Goal: Information Seeking & Learning: Learn about a topic

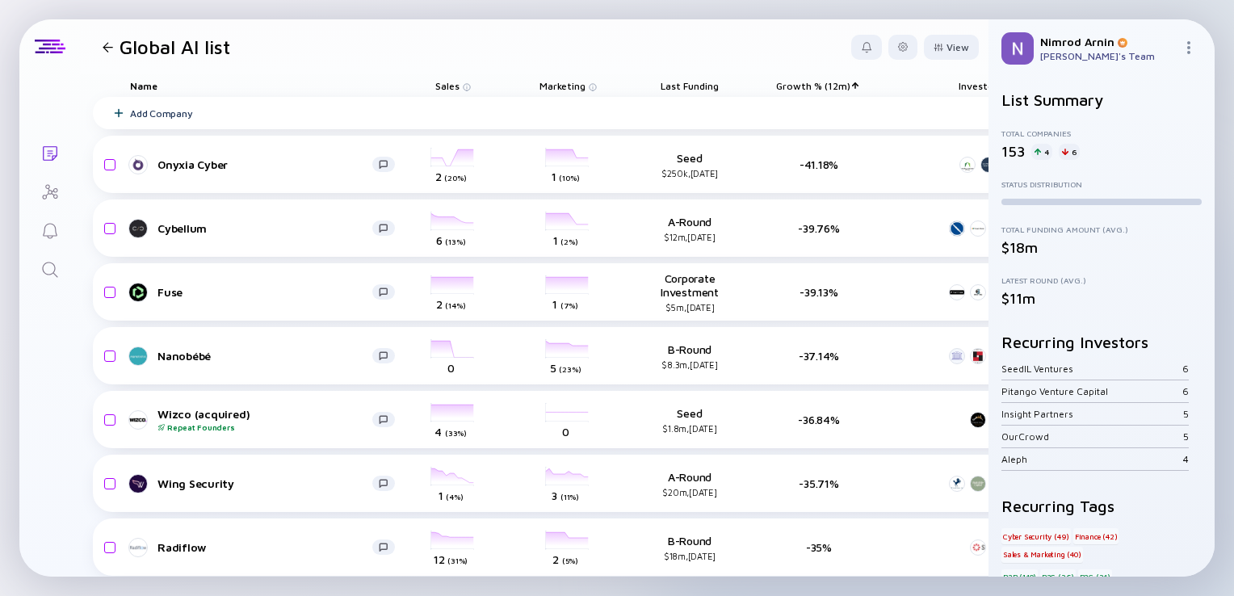
click at [50, 273] on icon "Search" at bounding box center [49, 269] width 19 height 19
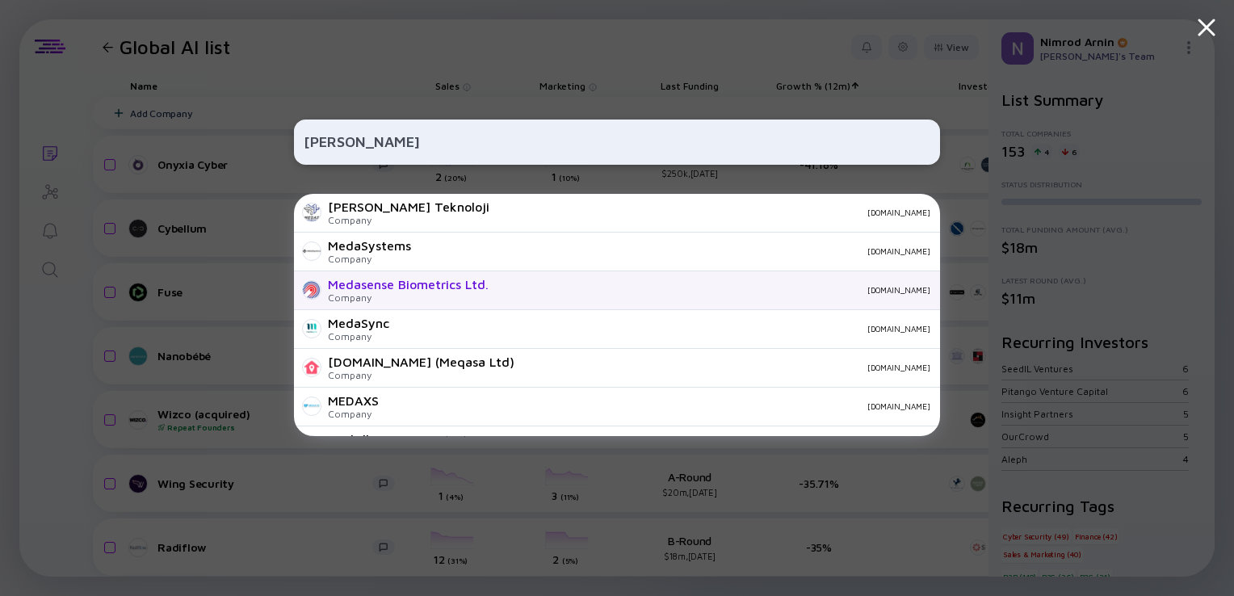
type input "[PERSON_NAME]"
click at [429, 298] on div "Company" at bounding box center [408, 297] width 161 height 12
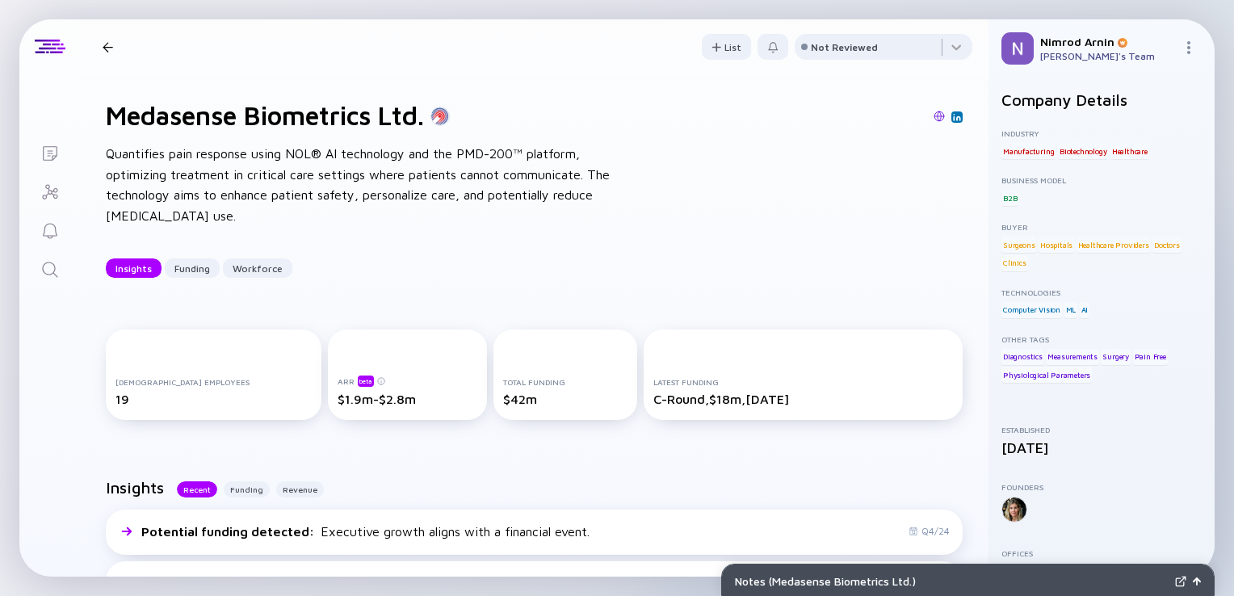
click at [51, 266] on icon "Search" at bounding box center [49, 269] width 19 height 19
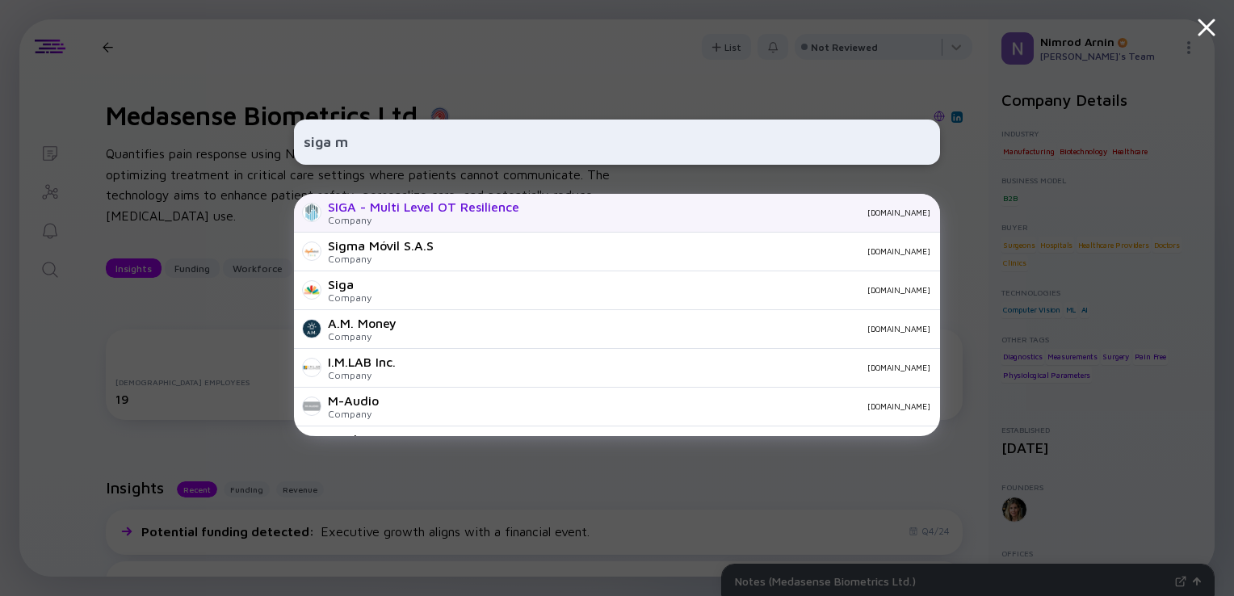
type input "siga m"
click at [417, 231] on div "SIGA - Multi Level OT Resilience Company [DOMAIN_NAME]" at bounding box center [617, 213] width 646 height 39
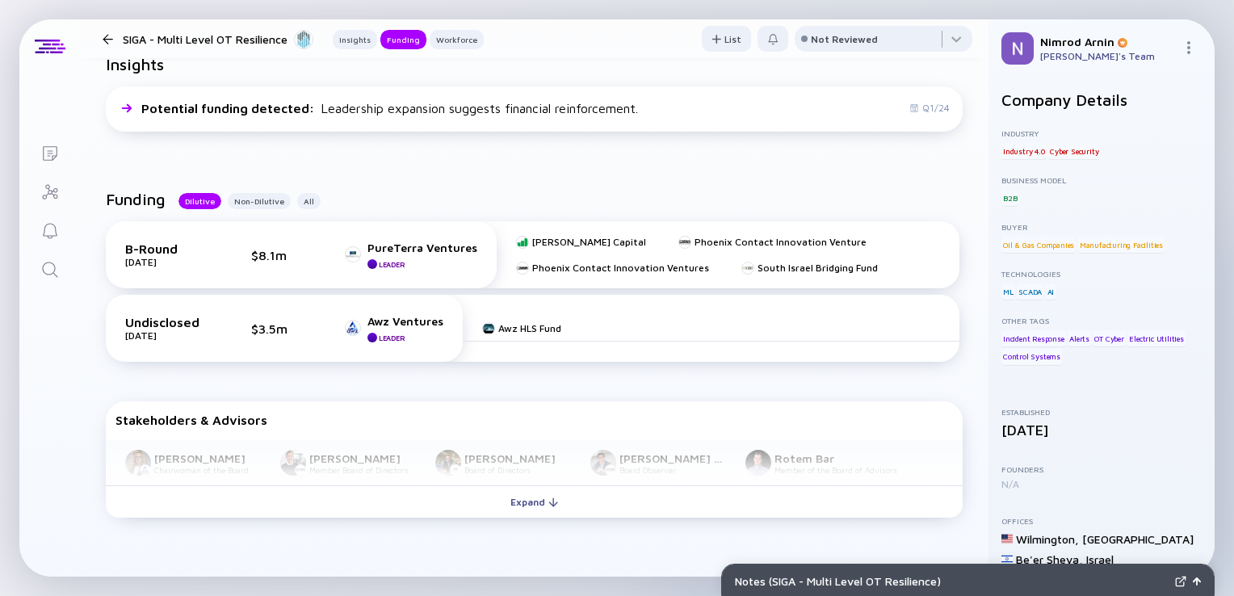
click at [653, 465] on div "[PERSON_NAME] Chairwoman of the Board [PERSON_NAME] Member Board of Directors […" at bounding box center [534, 463] width 857 height 46
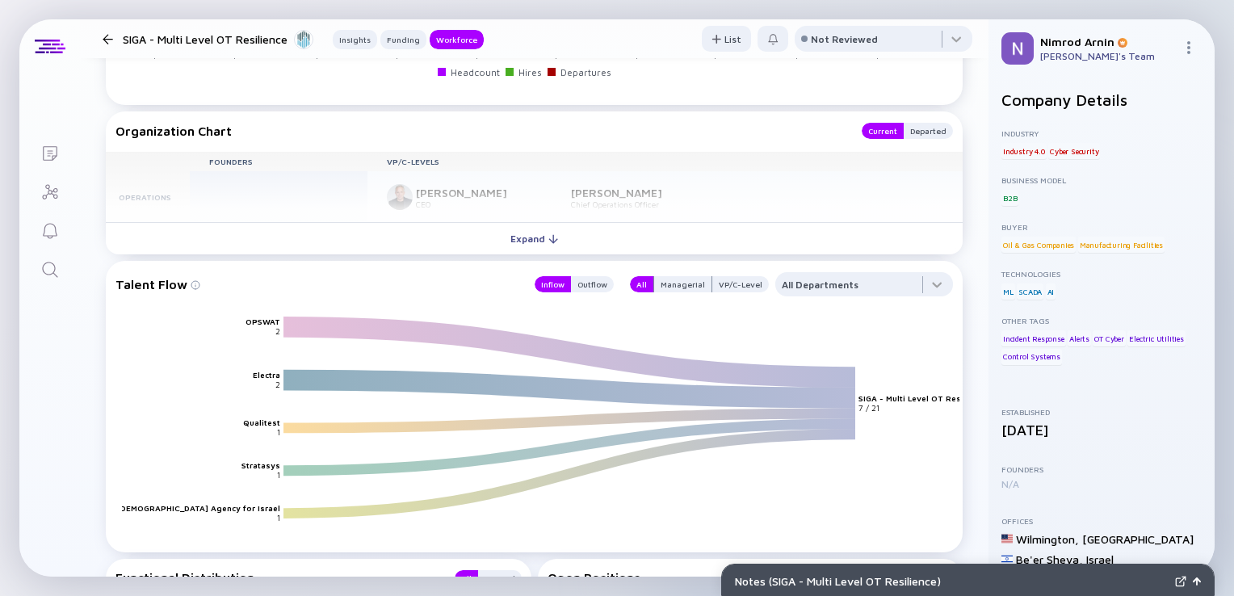
scroll to position [1621, 0]
click at [40, 272] on icon "Search" at bounding box center [49, 269] width 19 height 19
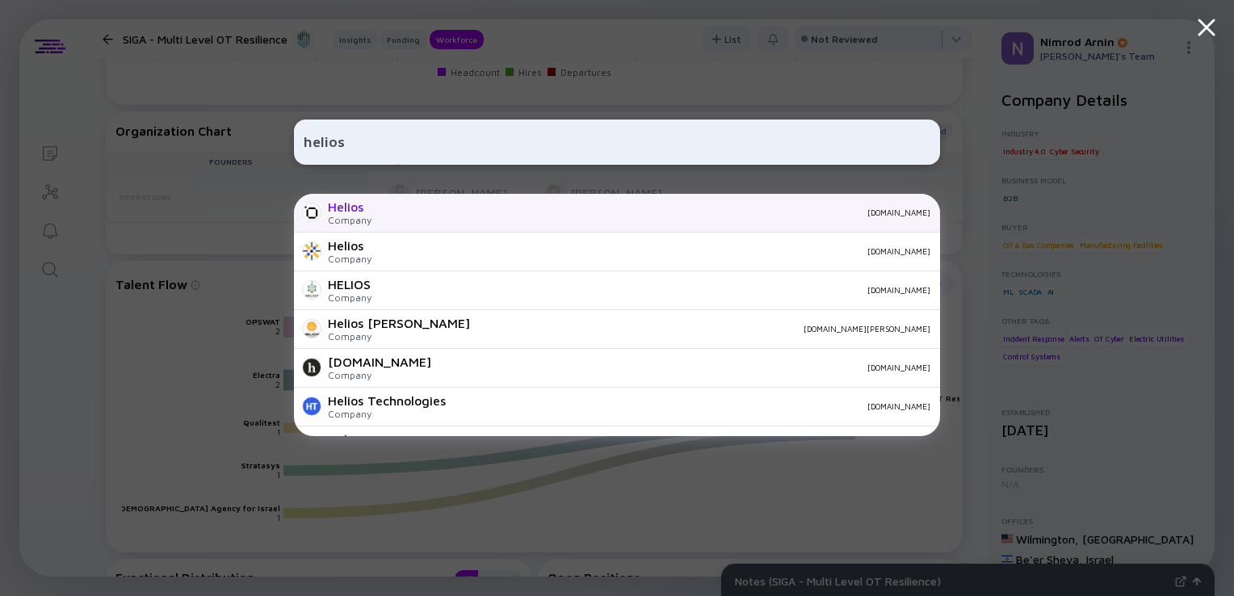
type input "helios"
click at [409, 211] on div "[DOMAIN_NAME]" at bounding box center [657, 212] width 546 height 10
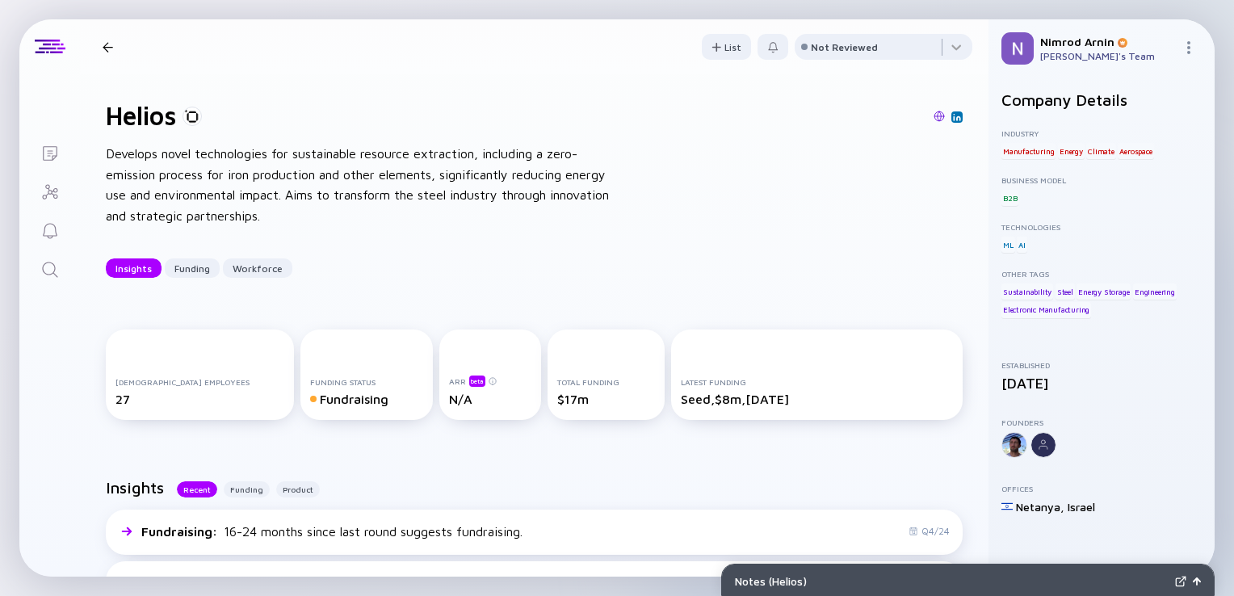
click at [38, 271] on link "Search" at bounding box center [49, 268] width 61 height 39
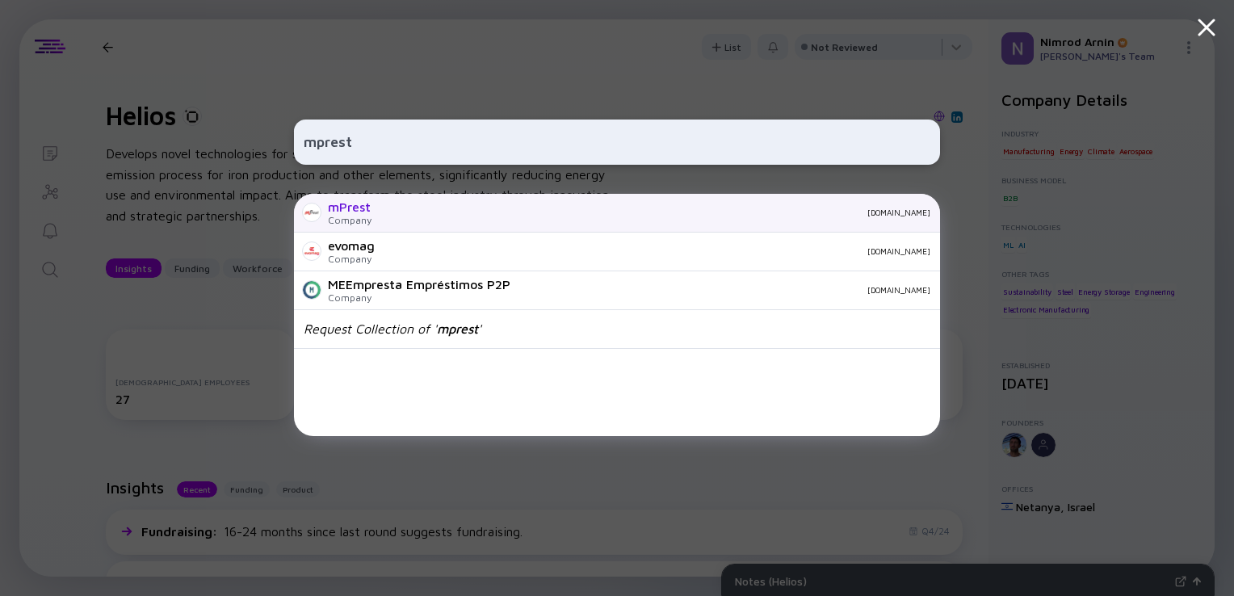
type input "mprest"
click at [391, 213] on div "[DOMAIN_NAME]" at bounding box center [657, 212] width 546 height 10
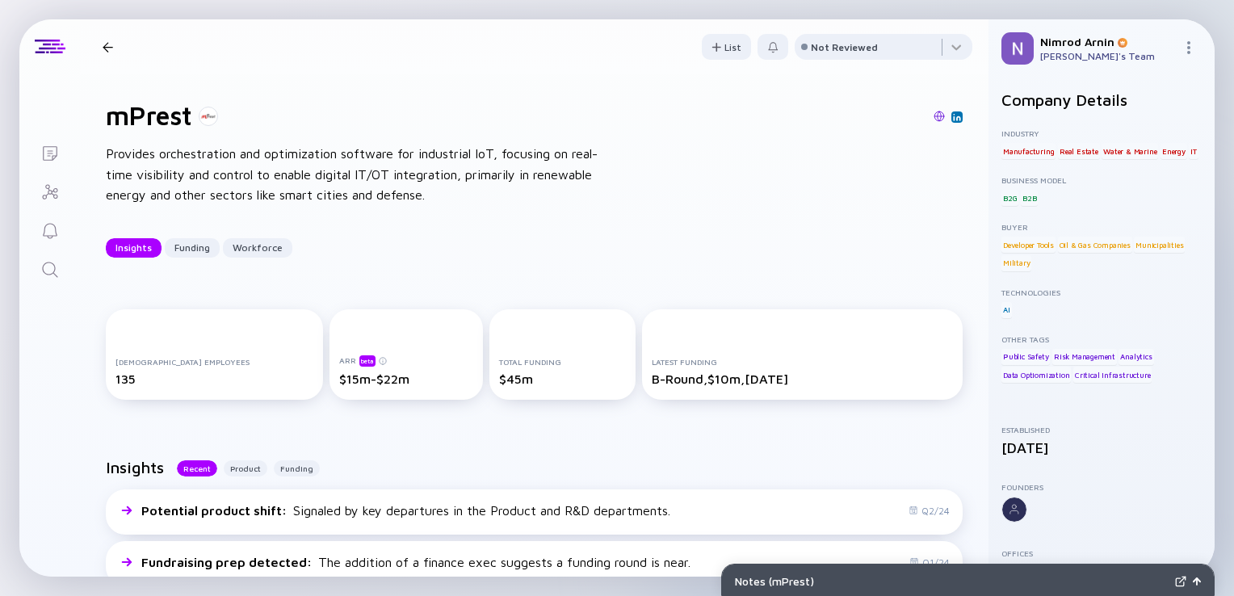
click at [48, 263] on icon "Search" at bounding box center [49, 269] width 19 height 19
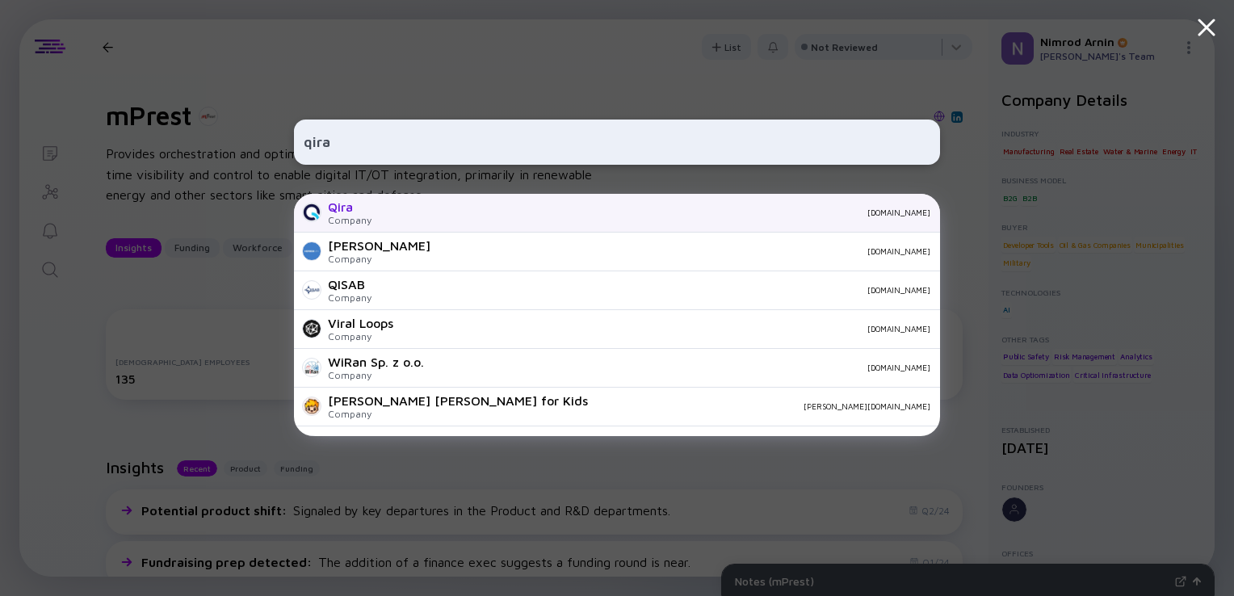
type input "qira"
click at [442, 218] on div "Qira Company [DOMAIN_NAME]" at bounding box center [617, 213] width 646 height 39
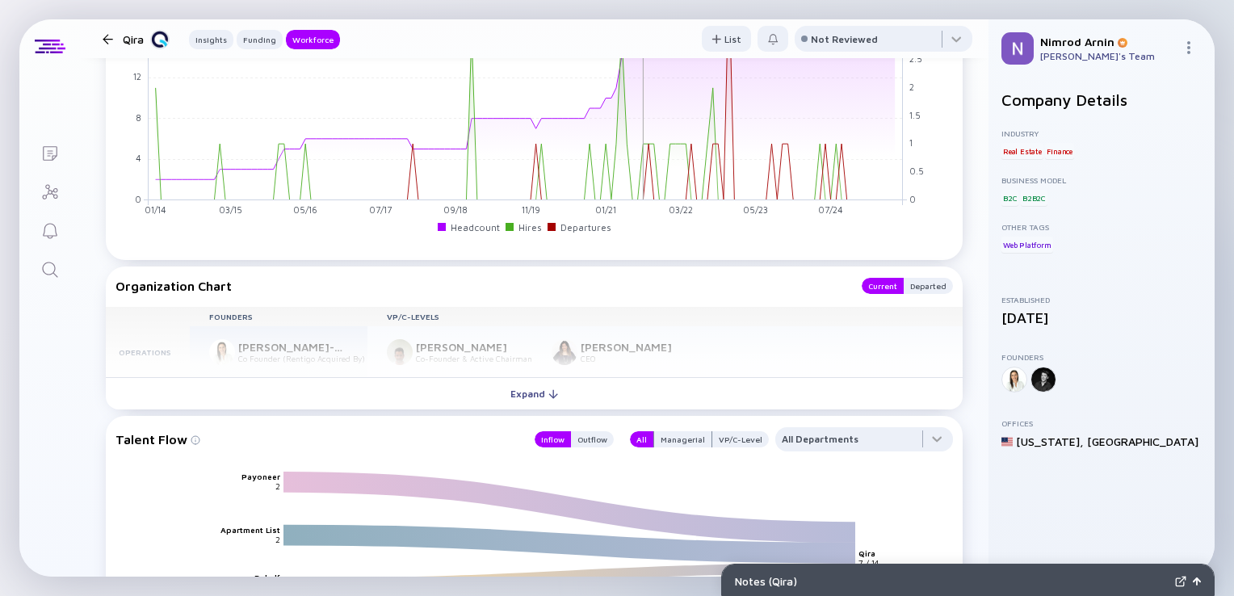
scroll to position [1413, 0]
click at [564, 347] on div "Founders VP/C-Levels Operations [PERSON_NAME]-Noy Co Founder (Rentigo Acquired …" at bounding box center [534, 343] width 857 height 71
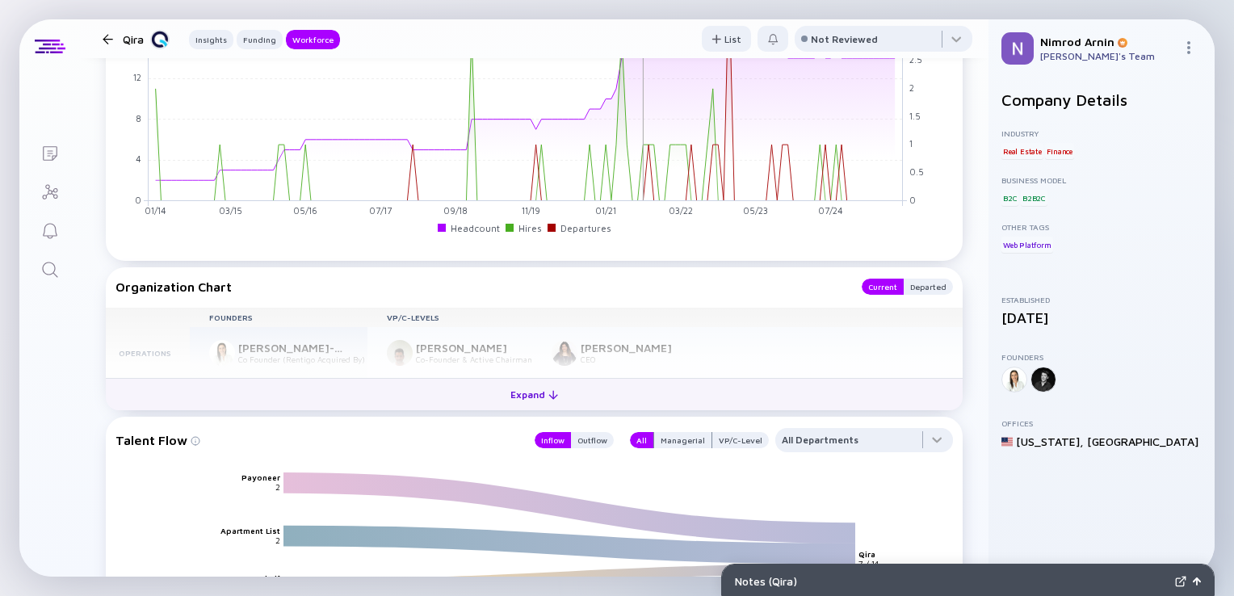
click at [551, 389] on div "Expand" at bounding box center [534, 394] width 67 height 25
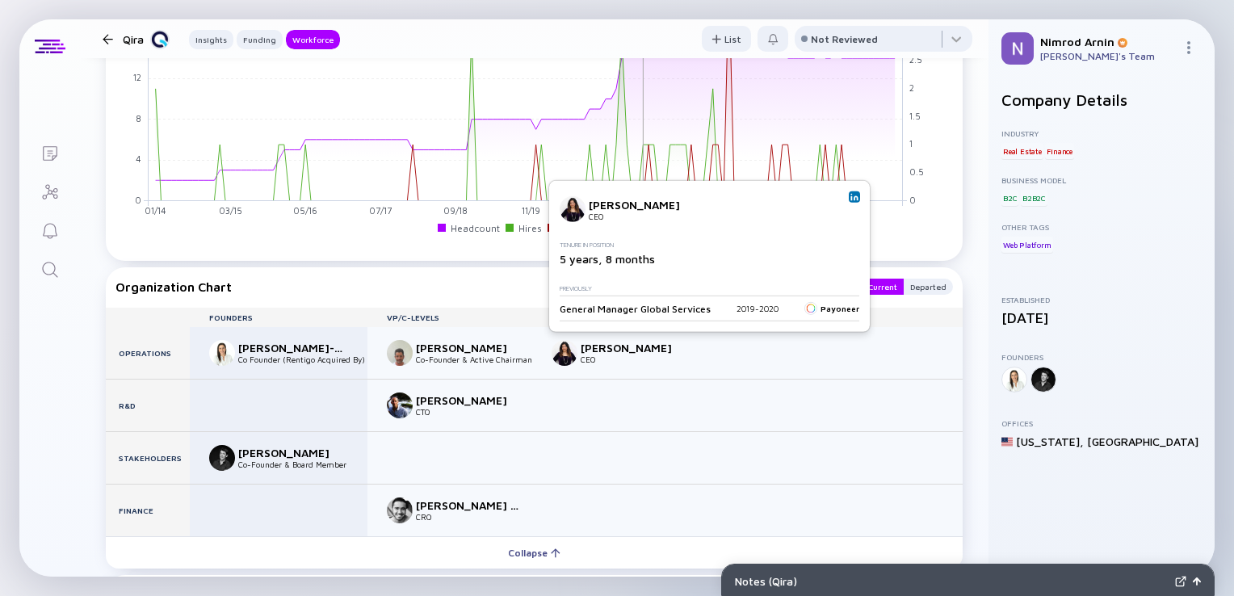
click at [850, 199] on img at bounding box center [854, 197] width 8 height 8
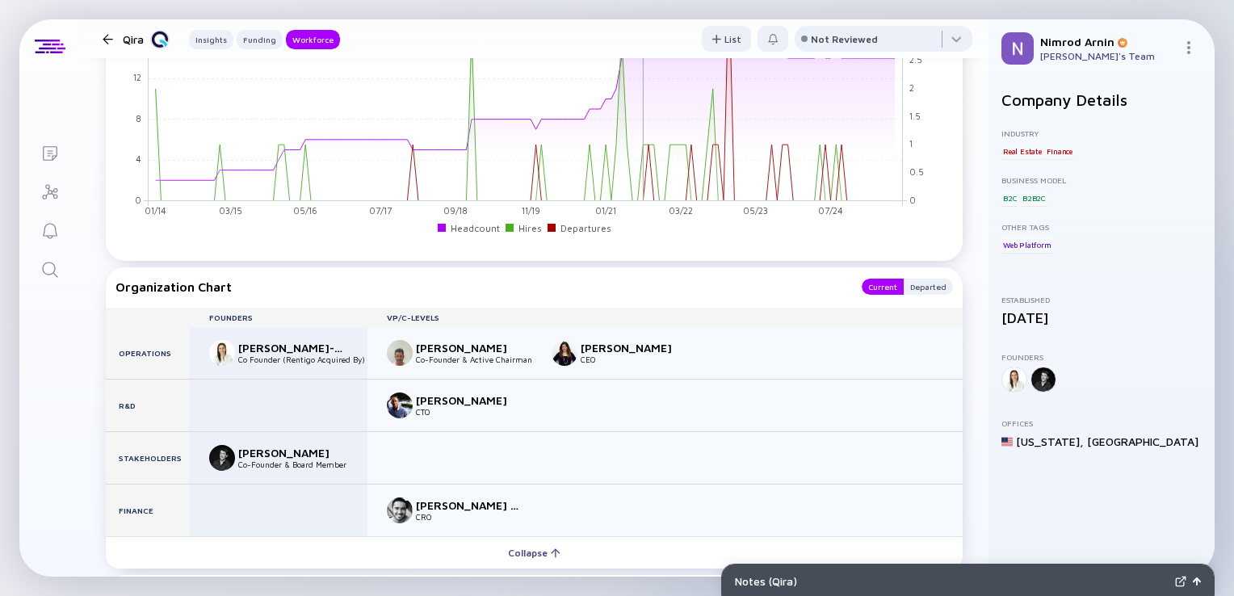
click at [51, 279] on icon "Search" at bounding box center [49, 269] width 19 height 19
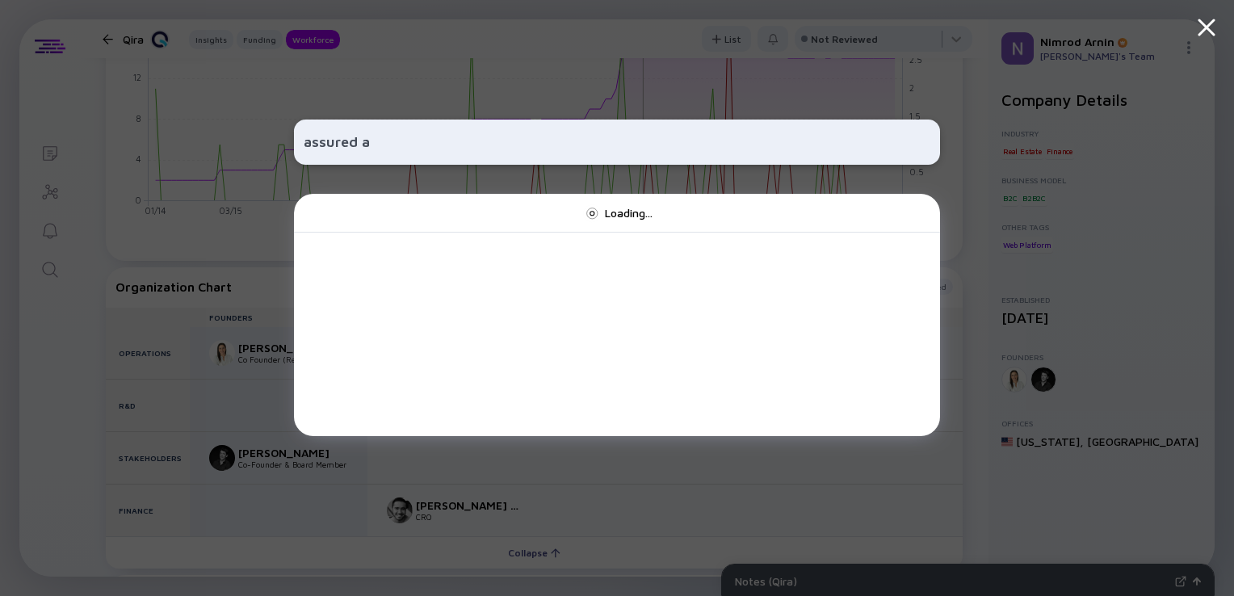
type input "assured a"
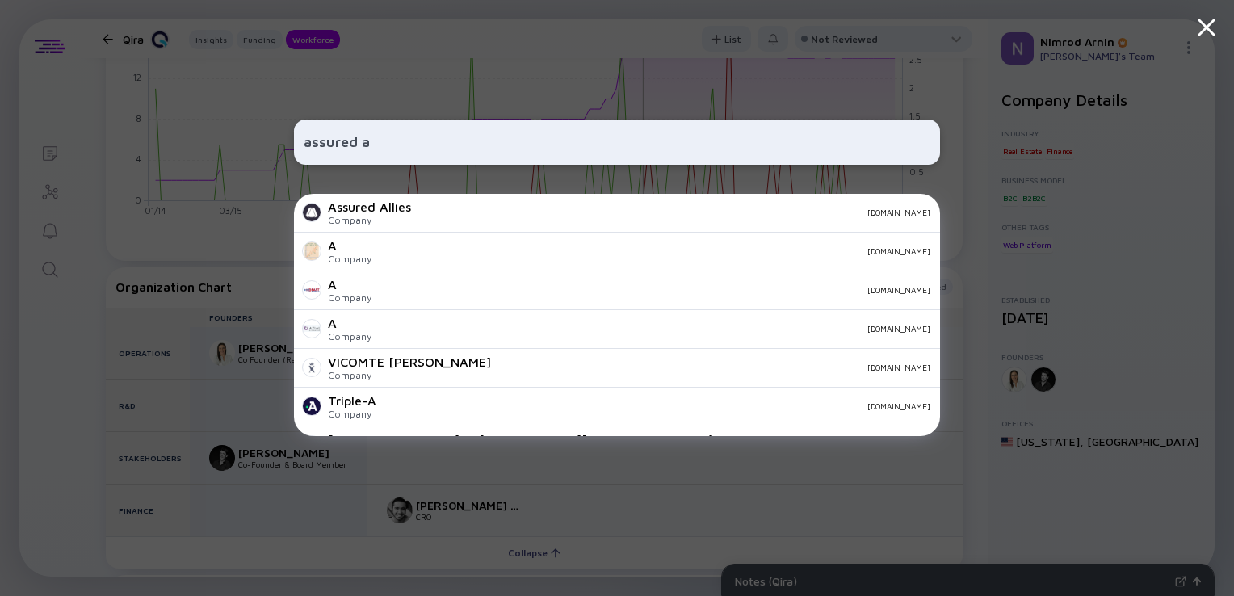
click at [386, 209] on div "Assured Allies" at bounding box center [369, 206] width 83 height 15
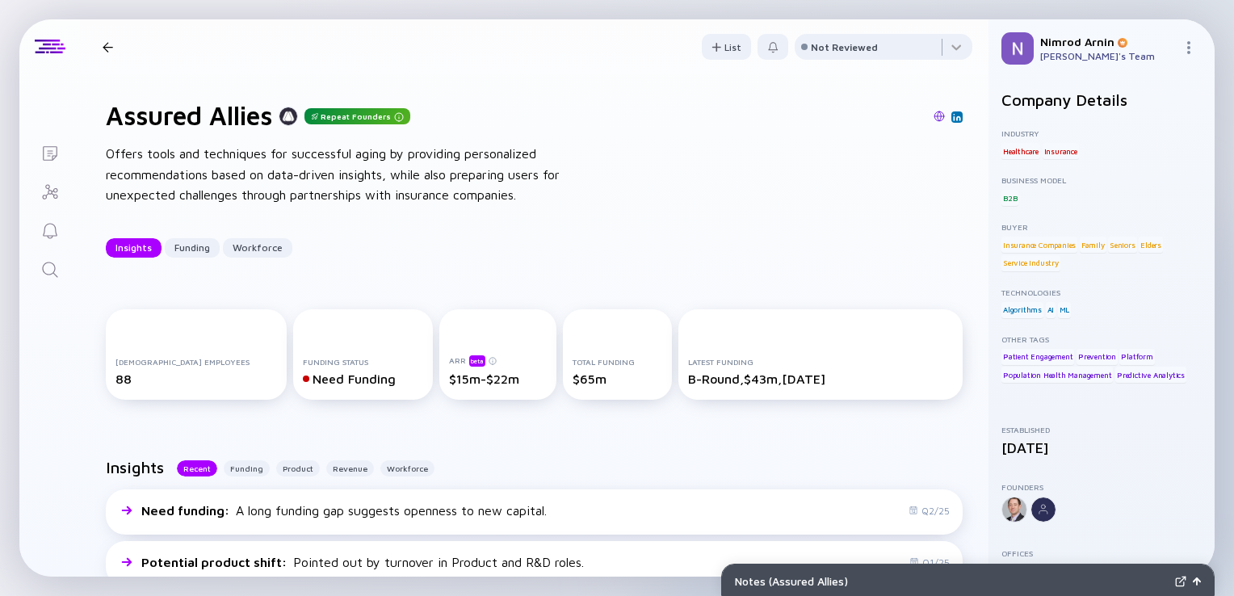
click at [52, 275] on icon "Search" at bounding box center [49, 269] width 19 height 19
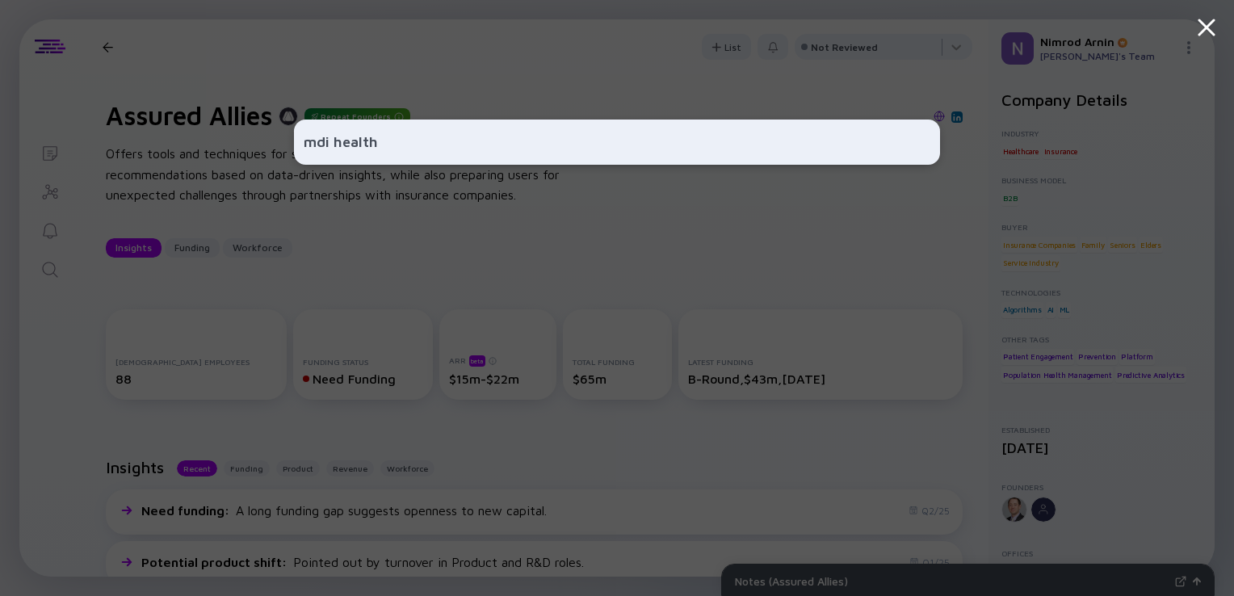
type input "mdi health"
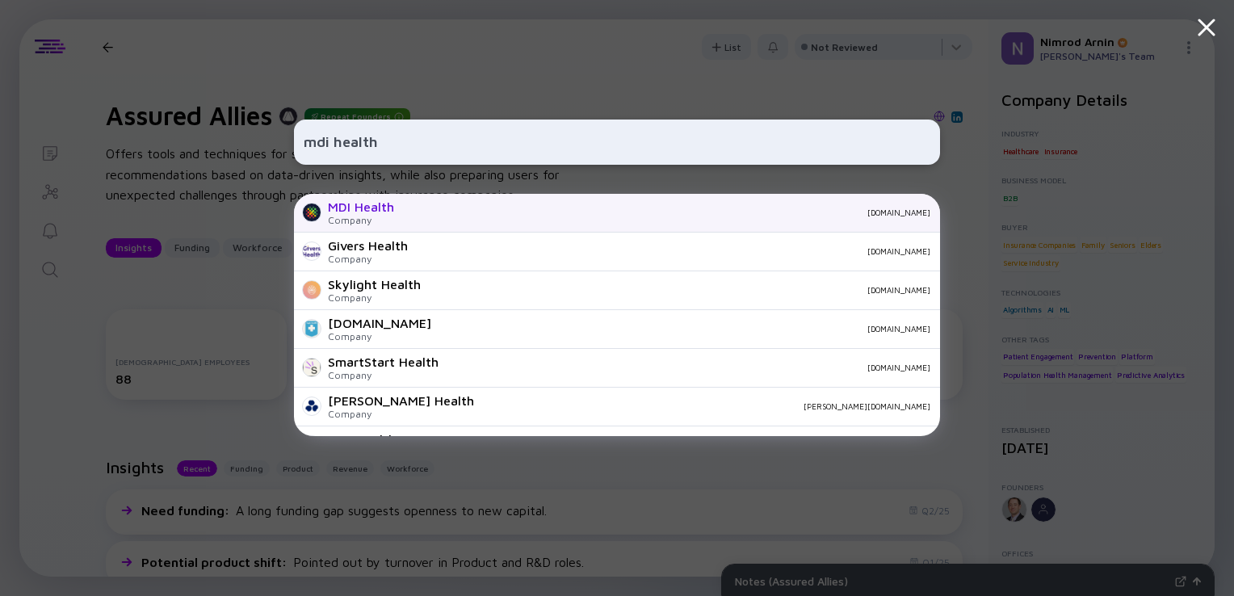
click at [407, 211] on div "[DOMAIN_NAME]" at bounding box center [668, 212] width 523 height 10
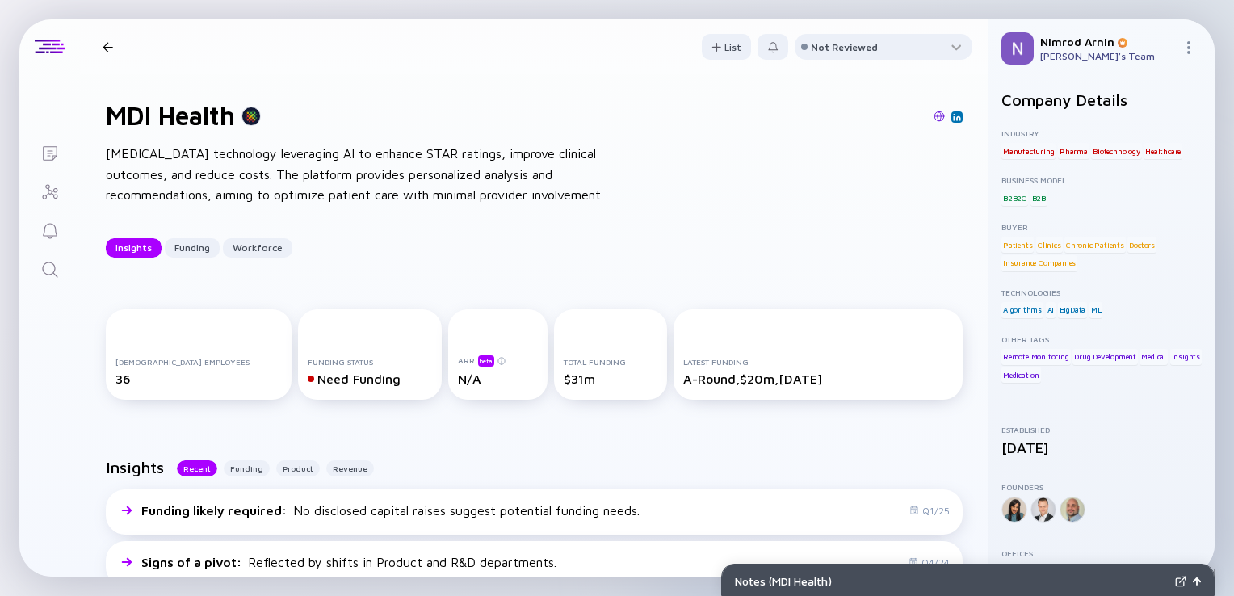
click at [53, 278] on icon "Search" at bounding box center [49, 269] width 19 height 19
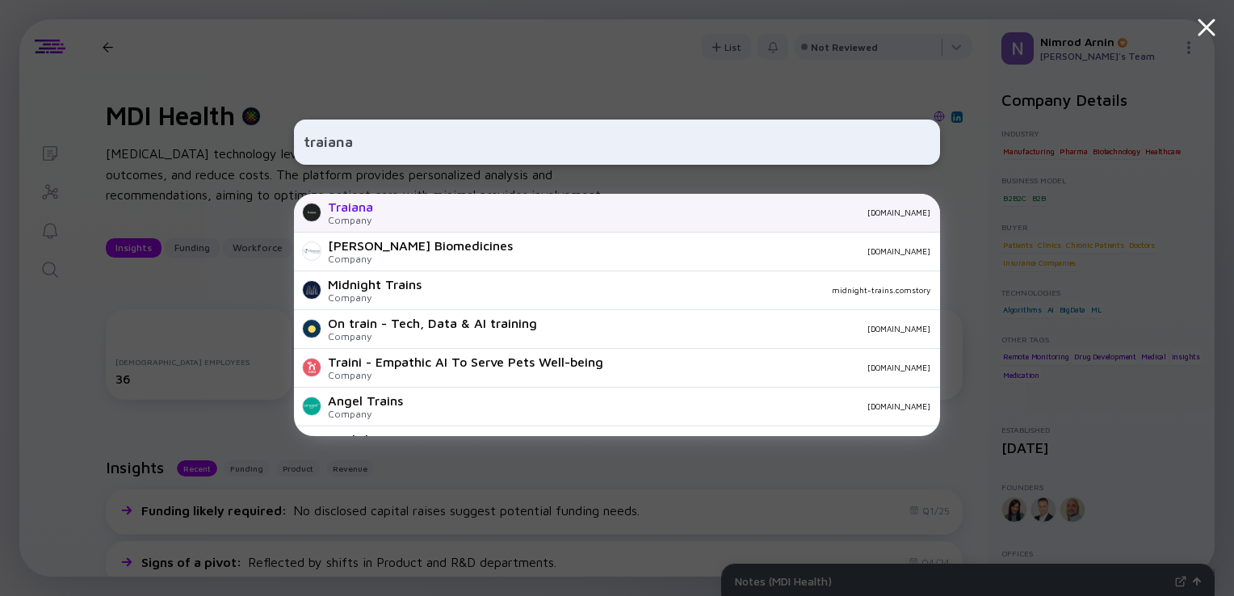
type input "traiana"
click at [387, 230] on div "Traiana Company [DOMAIN_NAME]" at bounding box center [617, 213] width 646 height 39
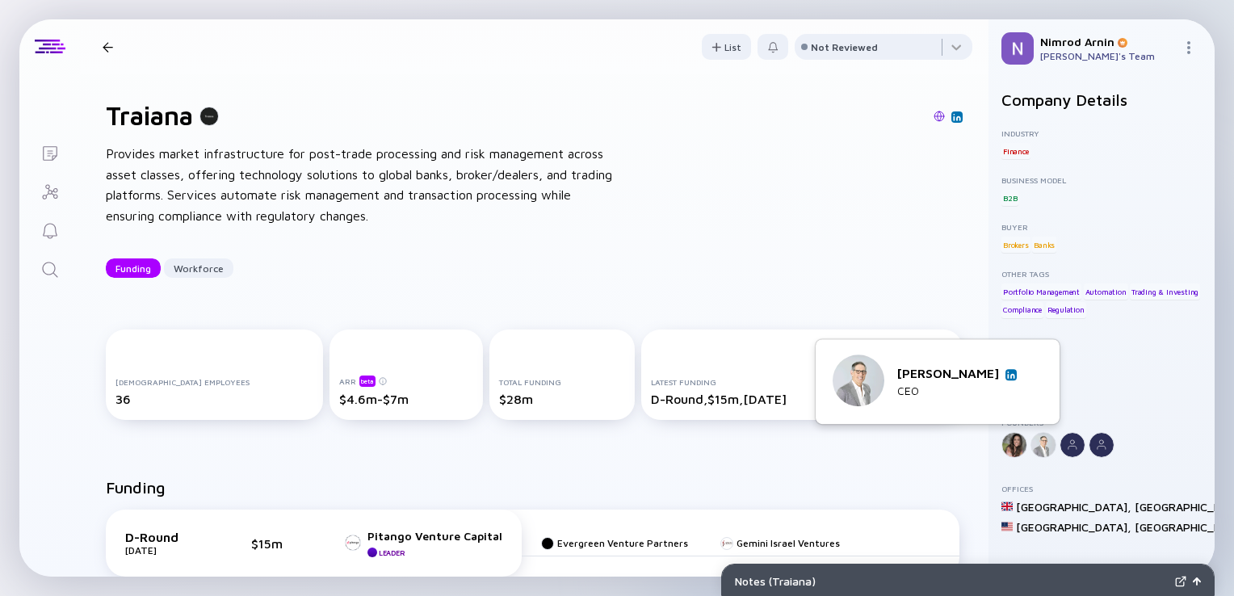
click at [1009, 369] on link at bounding box center [1010, 374] width 11 height 11
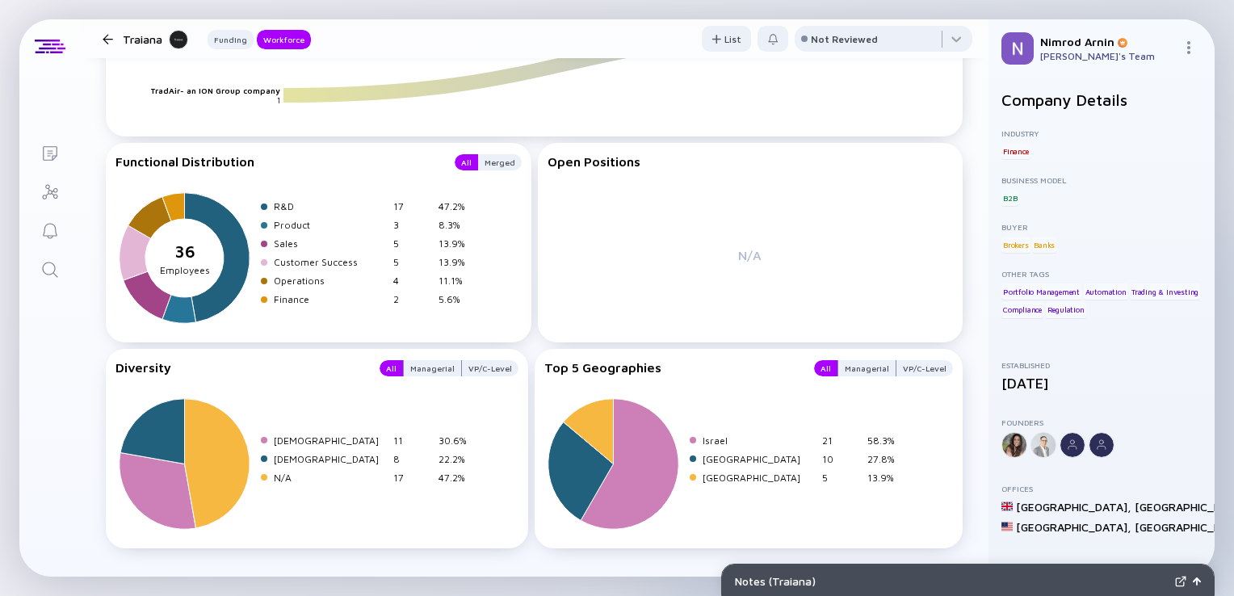
scroll to position [1905, 0]
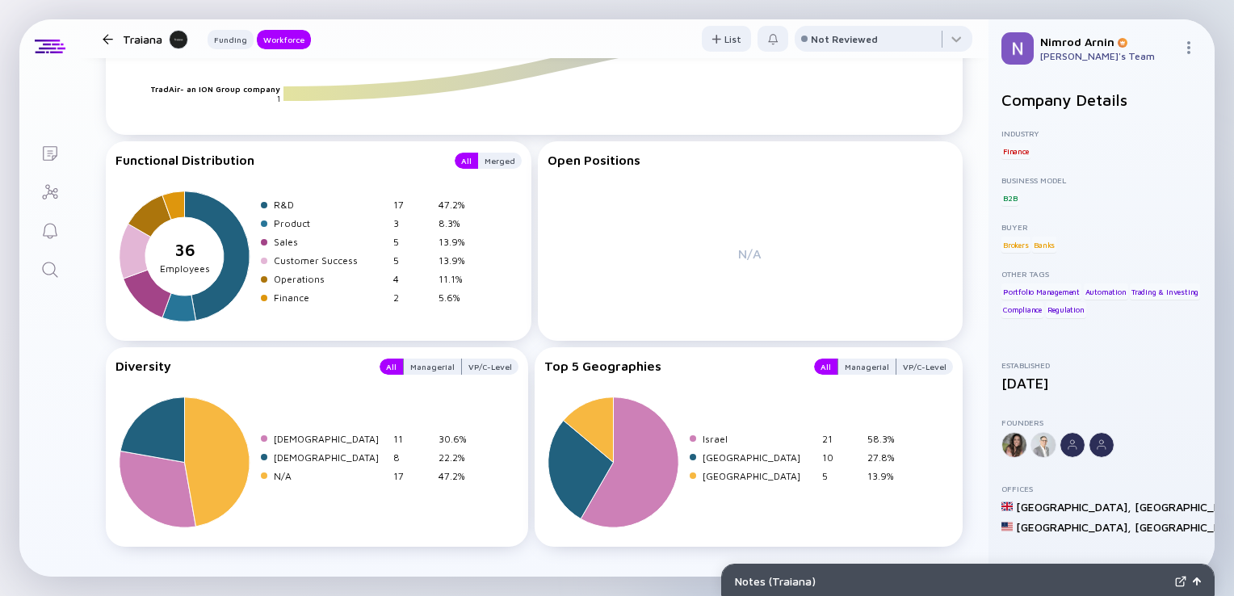
click at [47, 275] on icon "Search" at bounding box center [49, 269] width 19 height 19
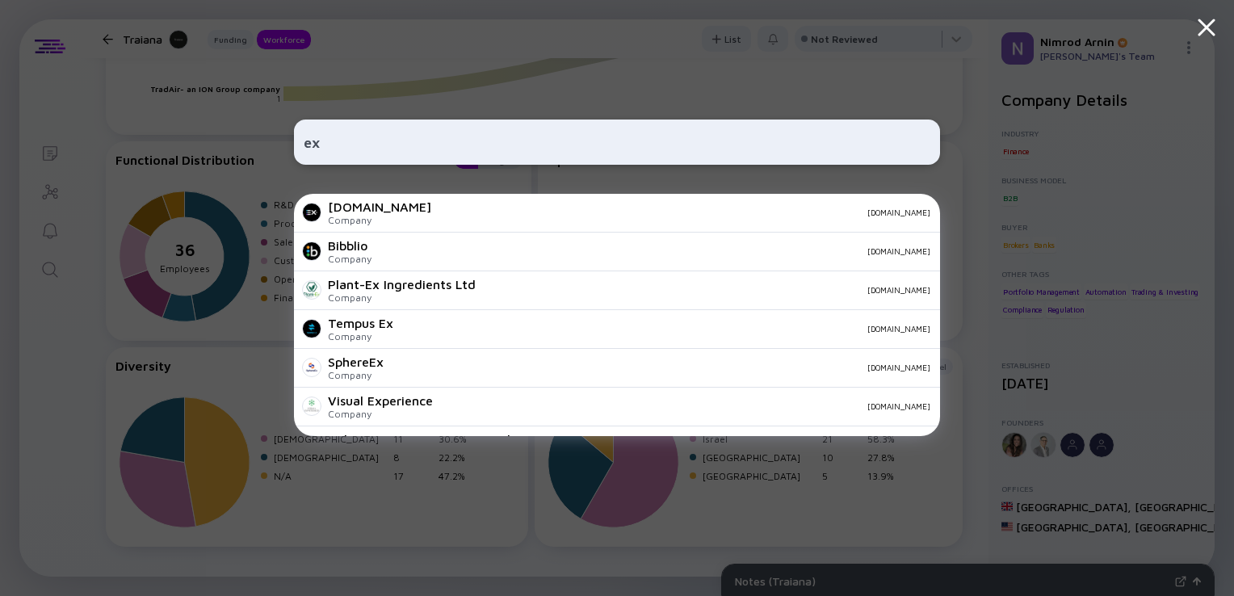
type input "e"
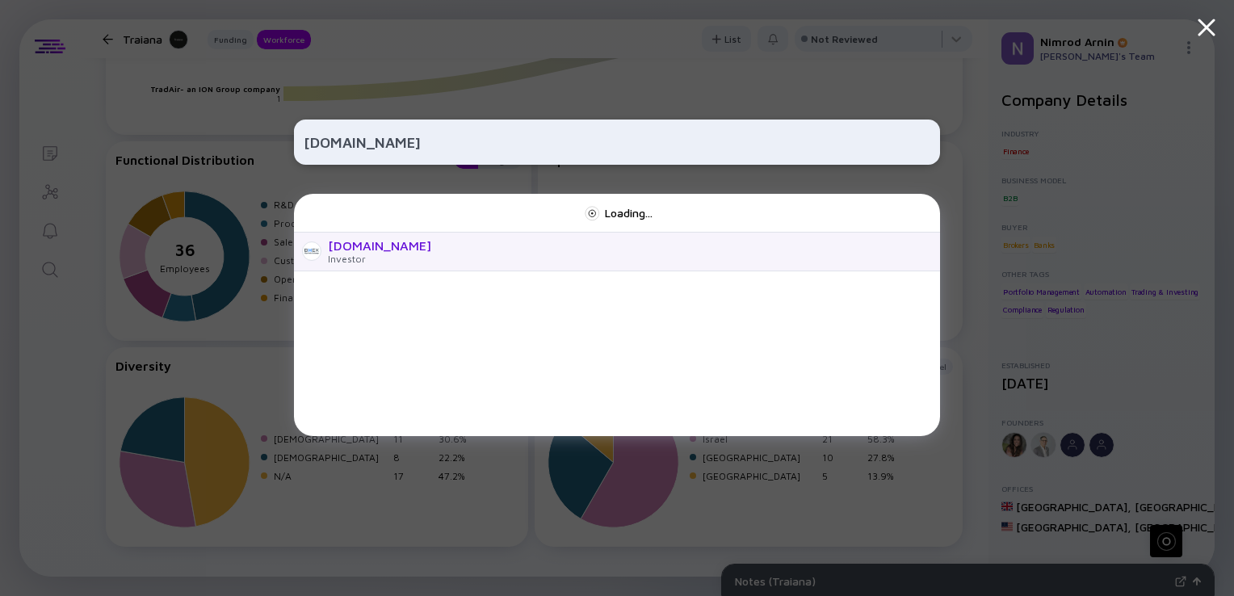
type input "[DOMAIN_NAME]"
click at [385, 270] on div "[DOMAIN_NAME] Investor" at bounding box center [617, 252] width 646 height 39
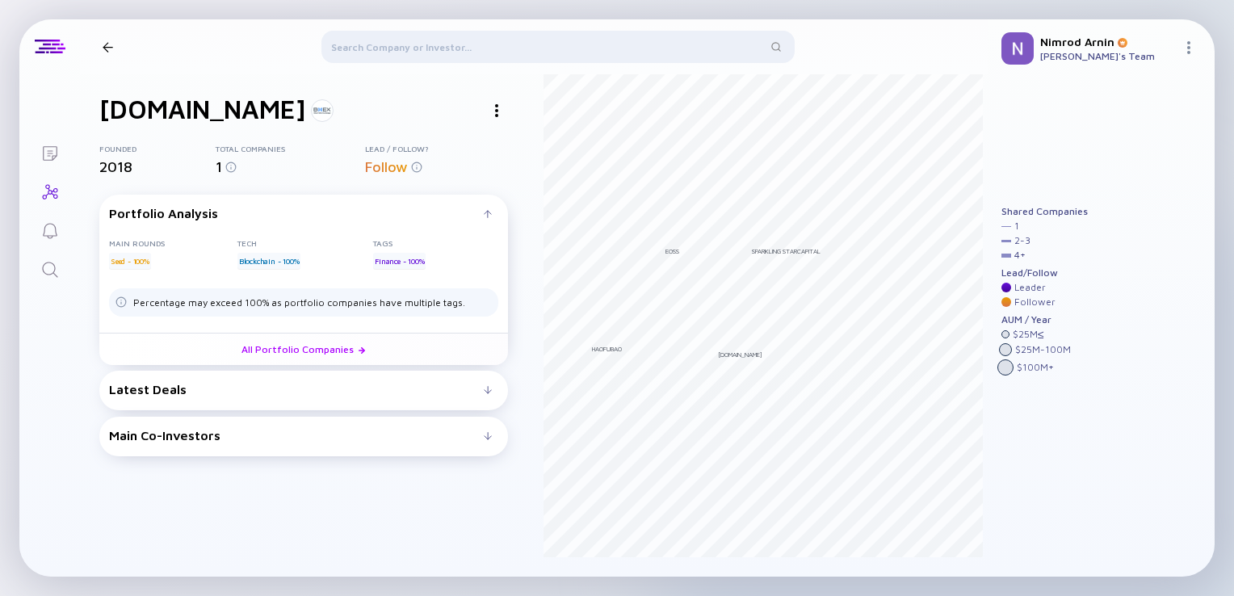
click at [111, 48] on div at bounding box center [108, 47] width 10 height 10
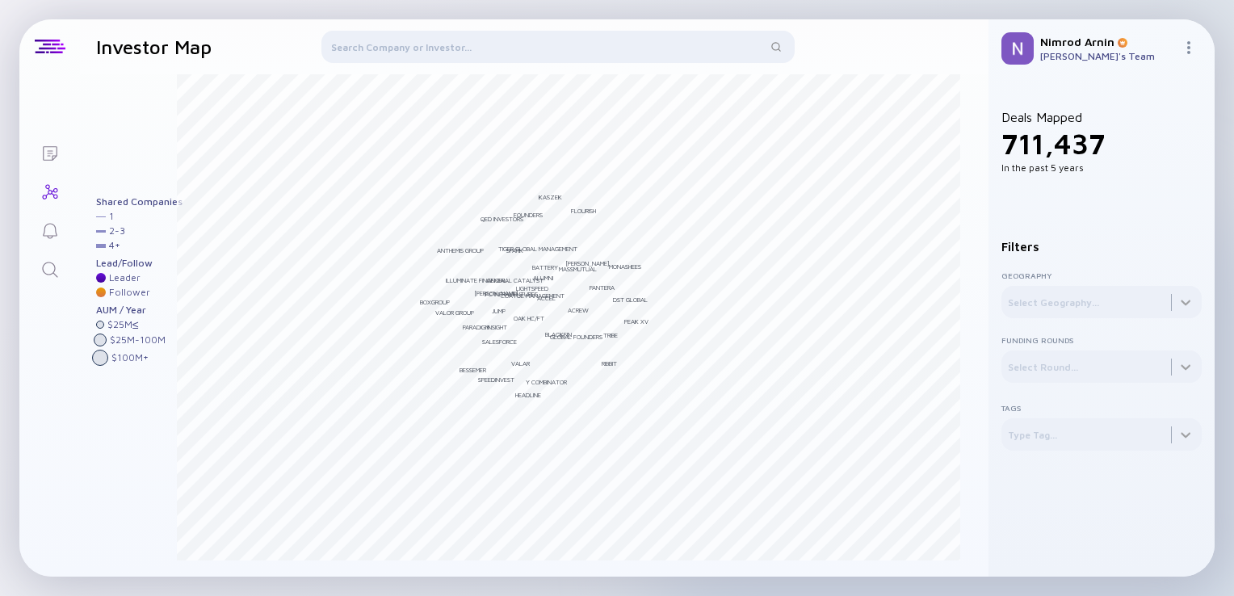
click at [46, 279] on icon "Search" at bounding box center [49, 269] width 19 height 19
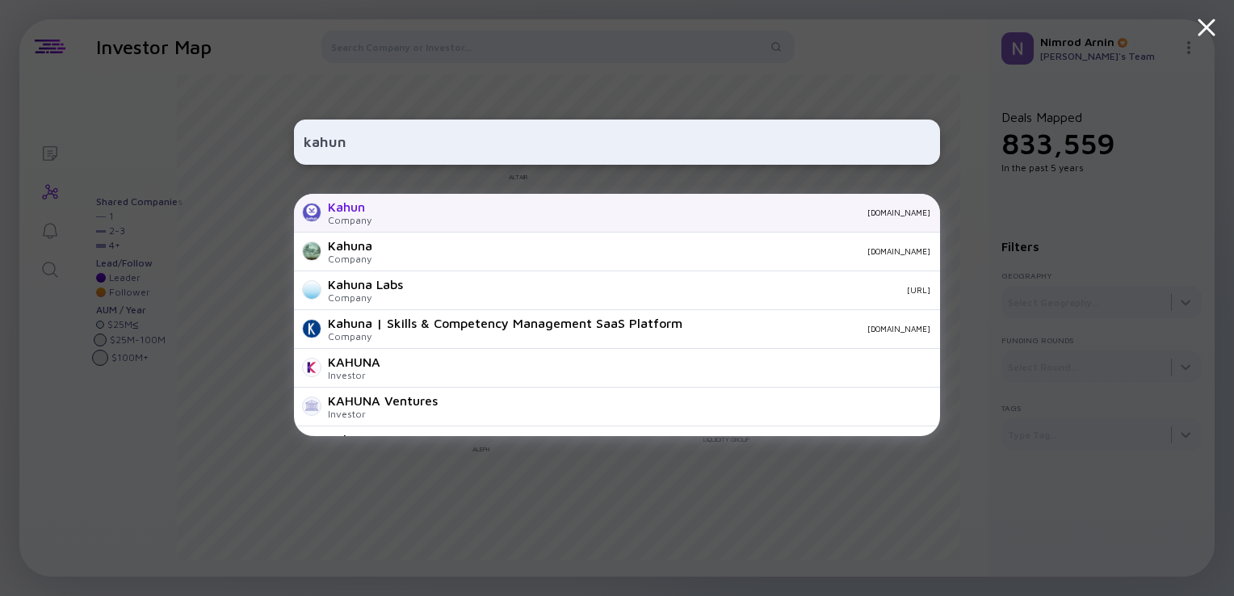
type input "kahun"
click at [388, 214] on div "[DOMAIN_NAME]" at bounding box center [657, 212] width 546 height 10
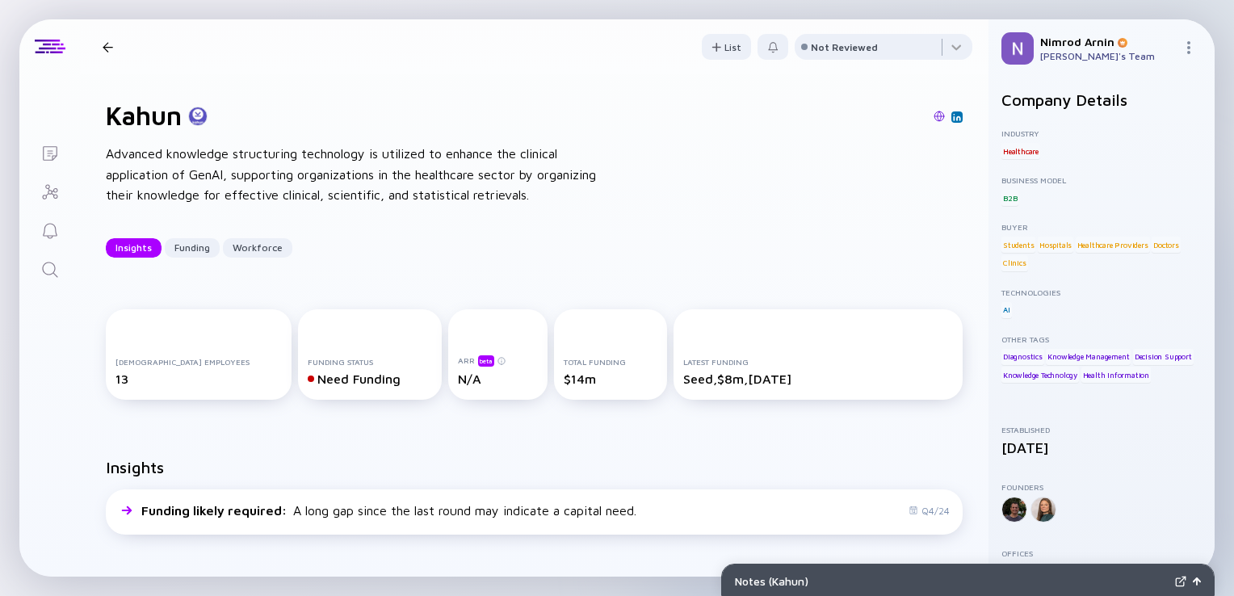
click at [40, 279] on icon "Search" at bounding box center [49, 269] width 19 height 19
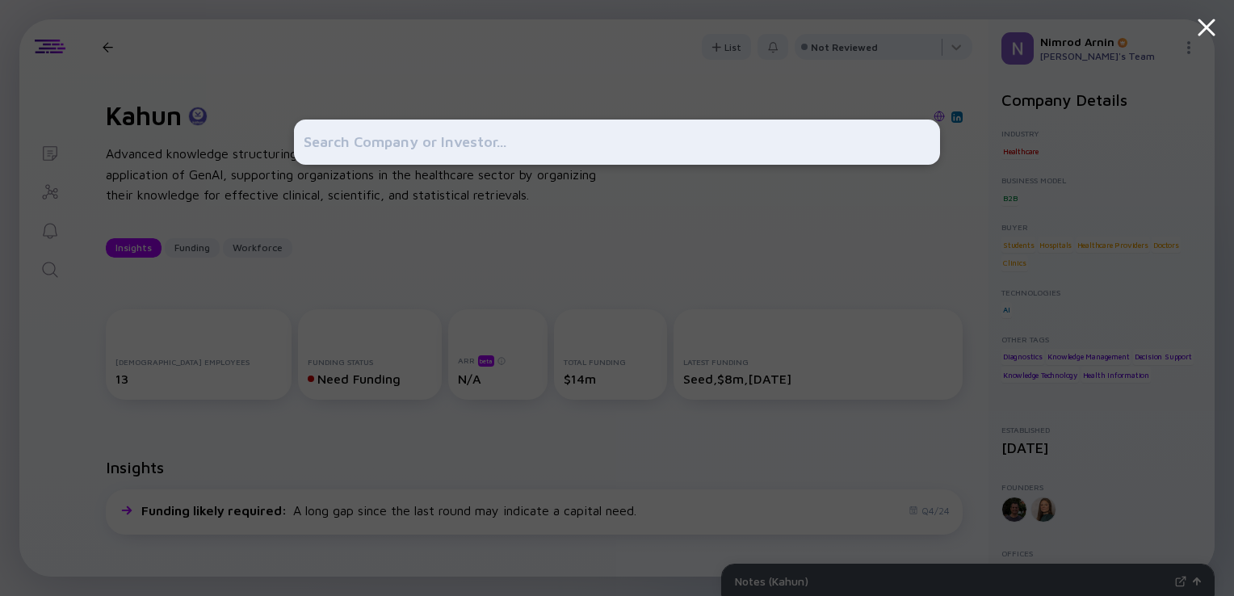
click at [39, 279] on div at bounding box center [617, 298] width 1234 height 596
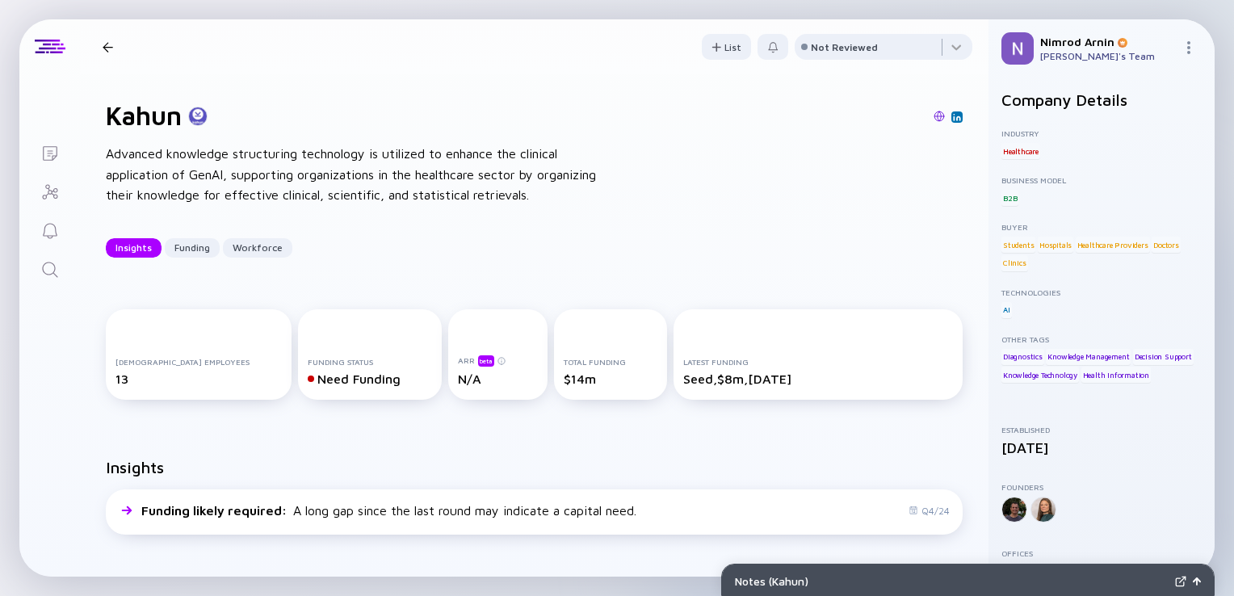
click at [52, 265] on icon "Search" at bounding box center [49, 269] width 19 height 19
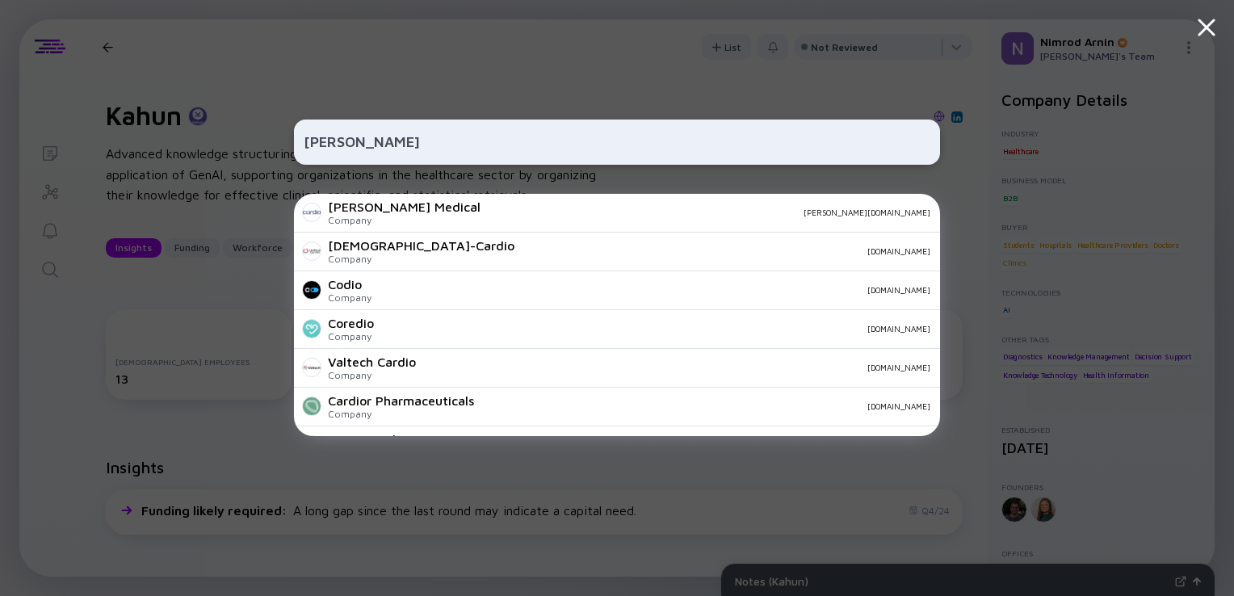
type input "[PERSON_NAME]"
click at [418, 215] on div "[PERSON_NAME] Medical Company [PERSON_NAME][DOMAIN_NAME]" at bounding box center [617, 213] width 646 height 39
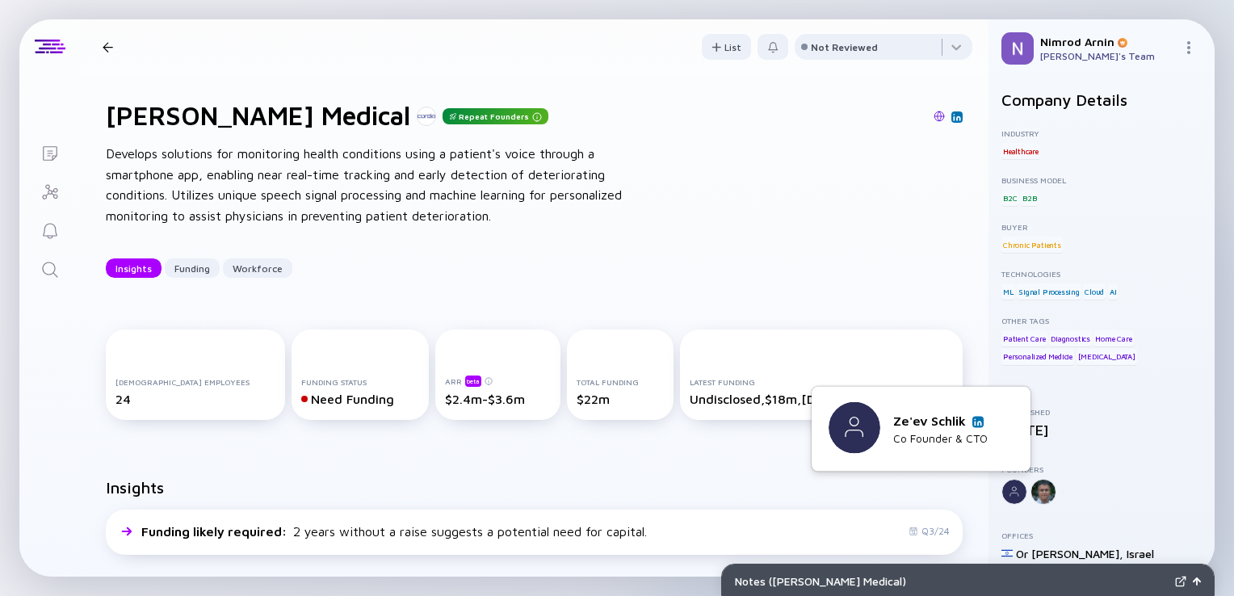
click at [979, 421] on img at bounding box center [978, 421] width 8 height 8
click at [1002, 421] on link at bounding box center [1007, 421] width 11 height 11
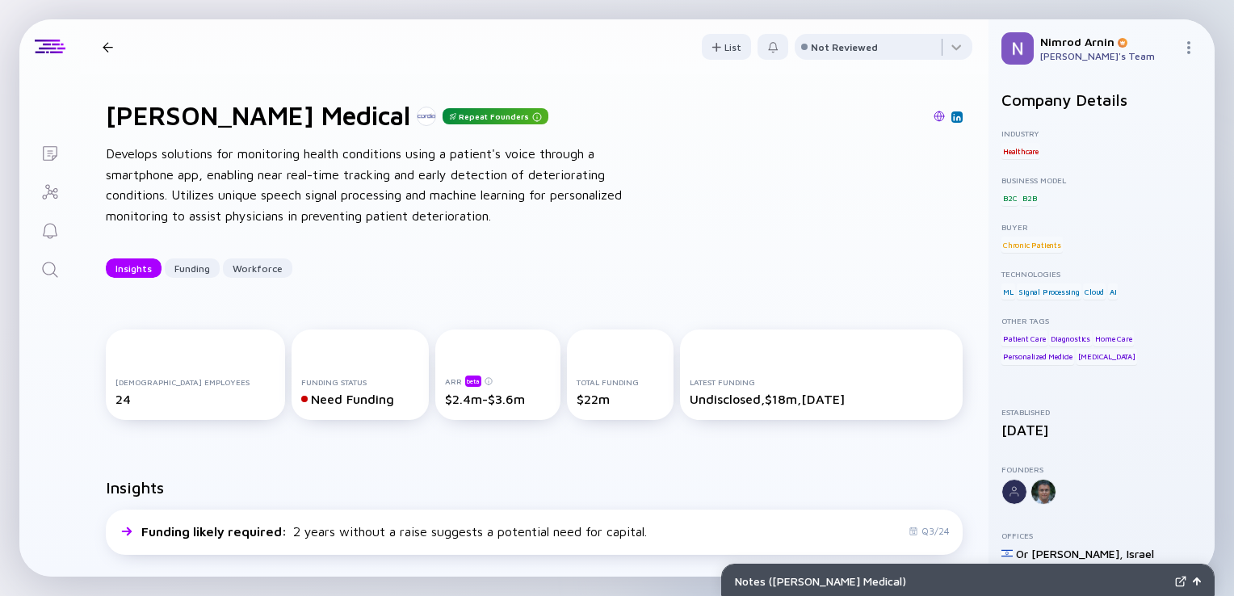
click at [48, 260] on icon "Search" at bounding box center [49, 269] width 19 height 19
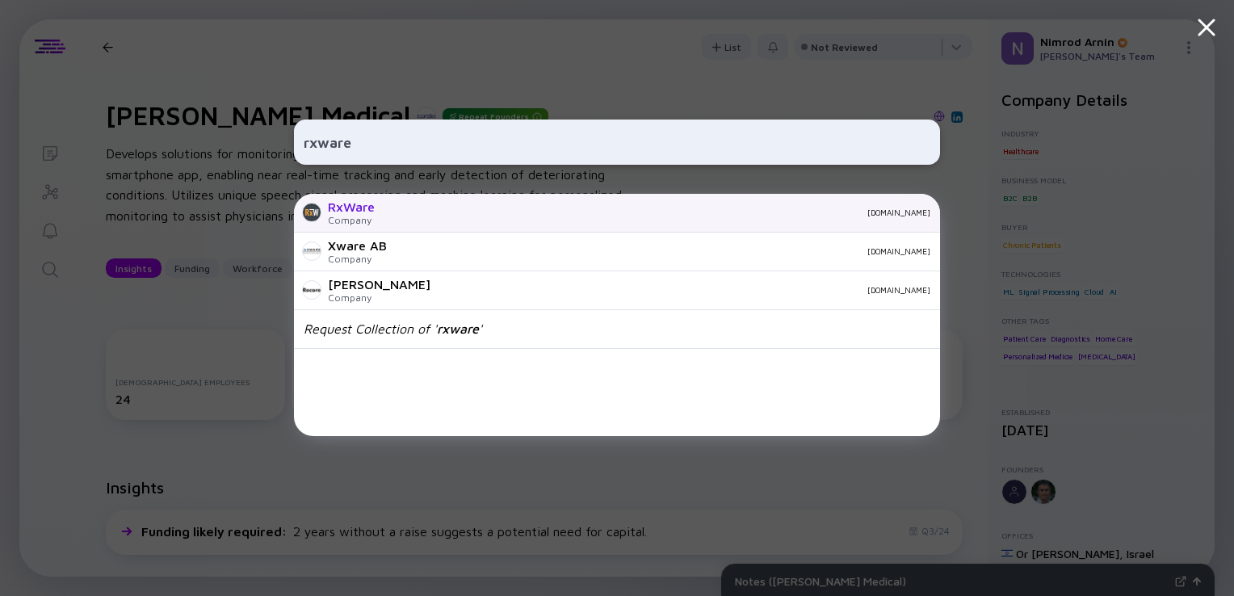
type input "rxware"
click at [382, 209] on div "RxWare Company [DOMAIN_NAME]" at bounding box center [617, 213] width 646 height 39
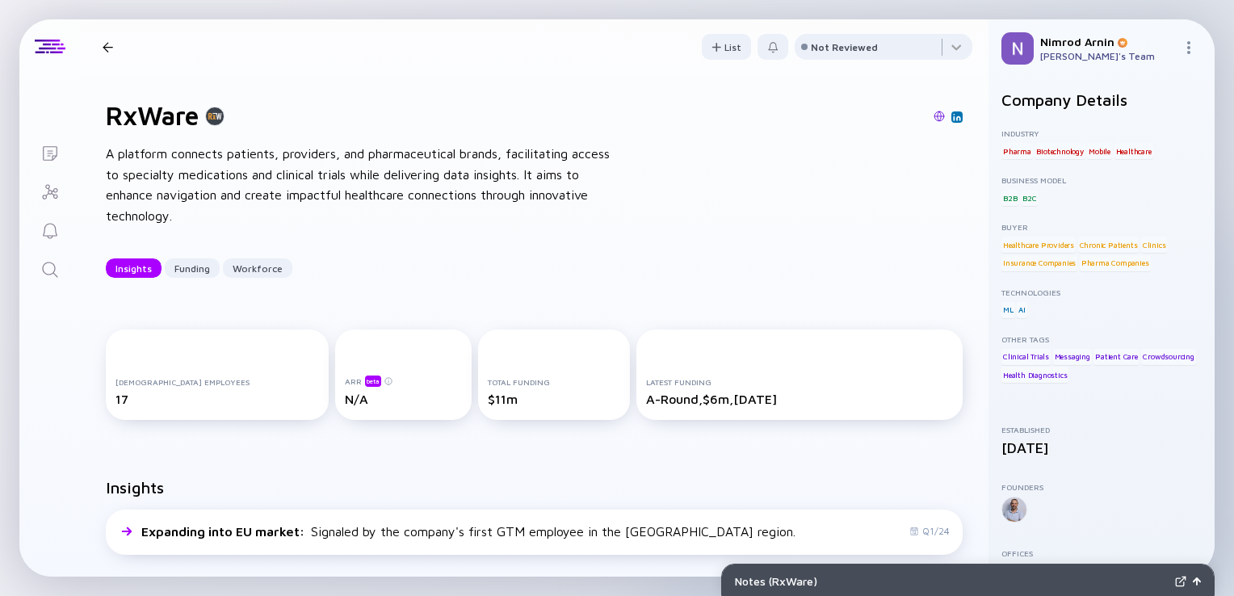
click at [51, 265] on icon "Search" at bounding box center [49, 269] width 19 height 19
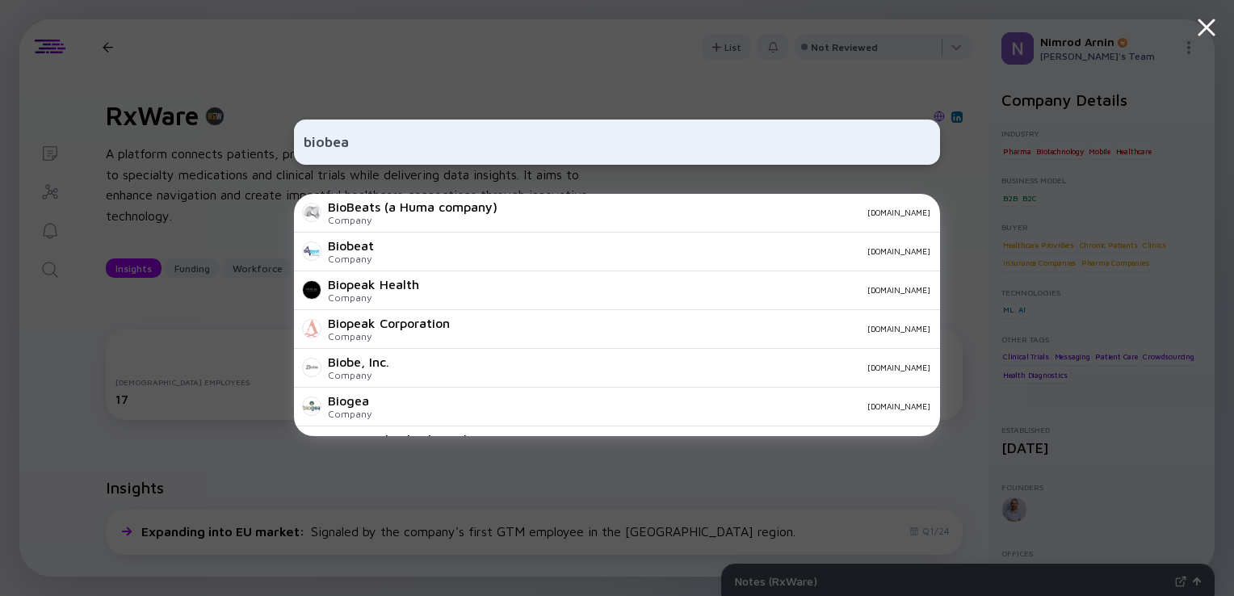
type input "biobea"
click at [379, 241] on div "Biobeat Company [DOMAIN_NAME]" at bounding box center [617, 252] width 646 height 39
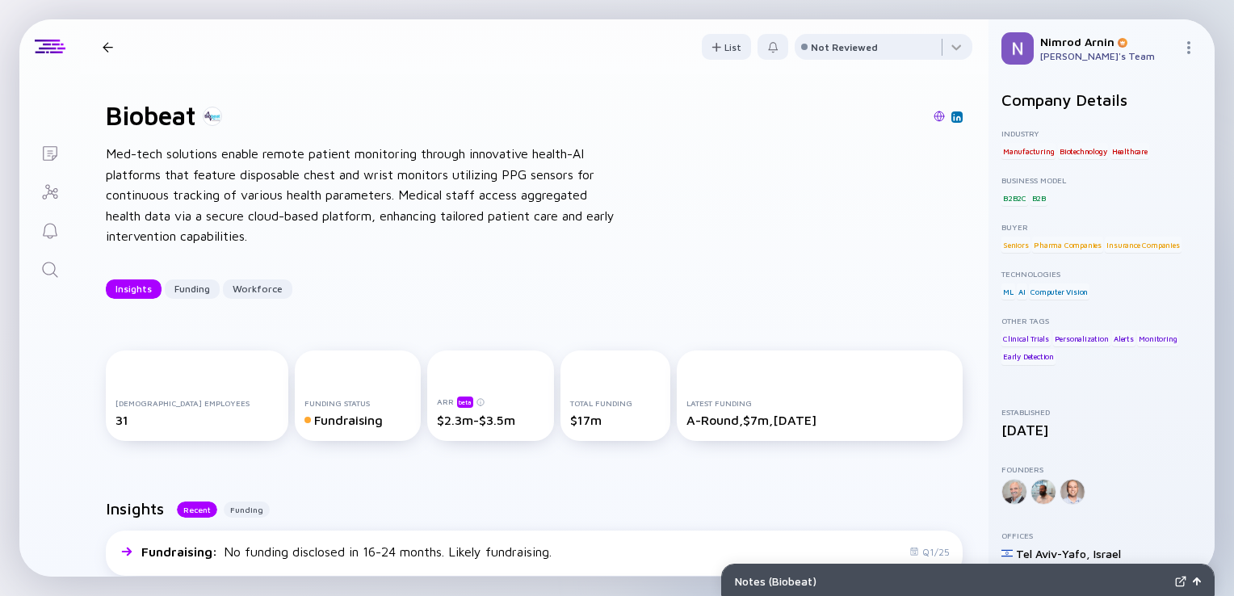
click at [45, 274] on icon "Search" at bounding box center [49, 269] width 19 height 19
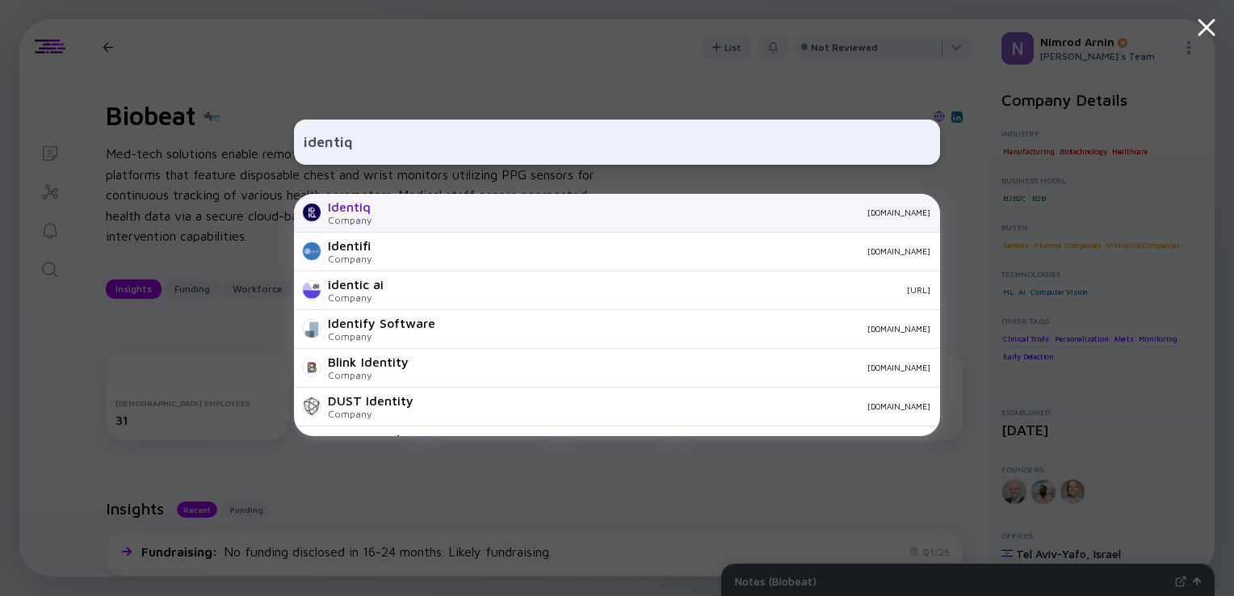
type input "identiq"
click at [359, 212] on div "Identiq" at bounding box center [350, 206] width 44 height 15
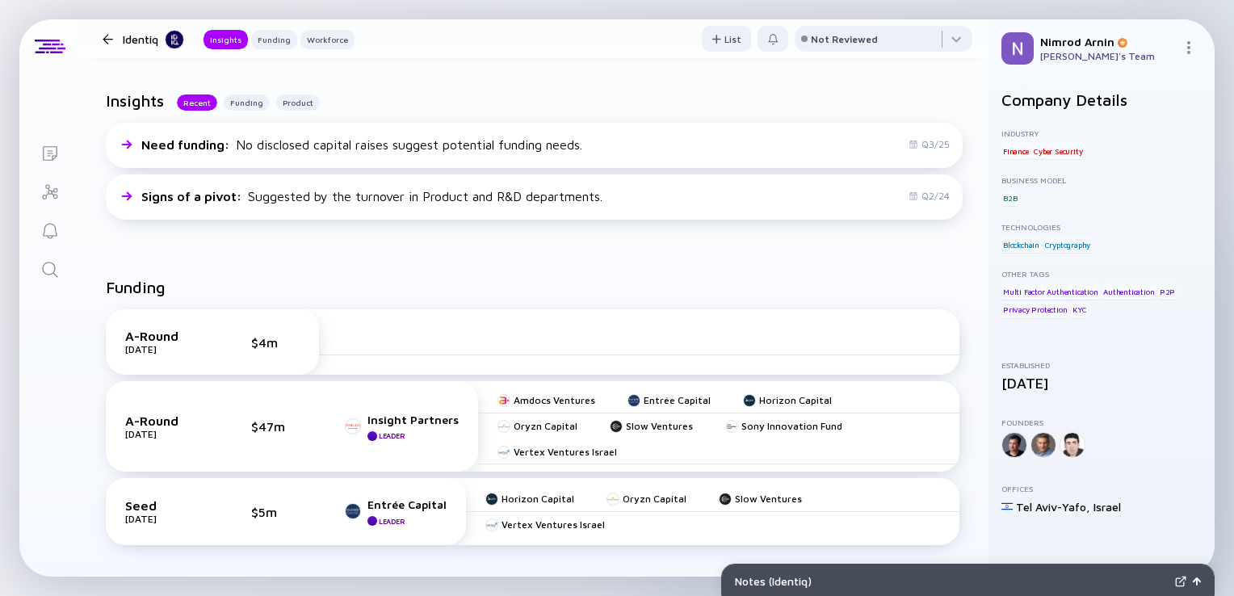
scroll to position [346, 0]
click at [48, 278] on icon "Search" at bounding box center [49, 269] width 19 height 19
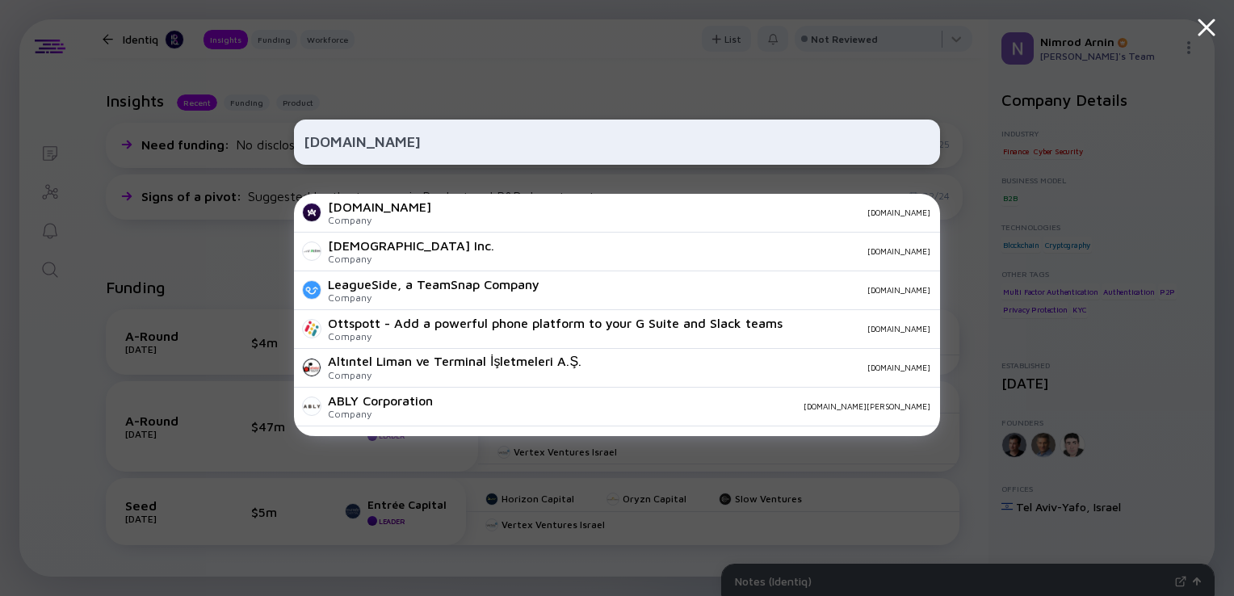
type input "[DOMAIN_NAME]"
click at [378, 212] on div "[DOMAIN_NAME] Company [DOMAIN_NAME]" at bounding box center [617, 213] width 646 height 39
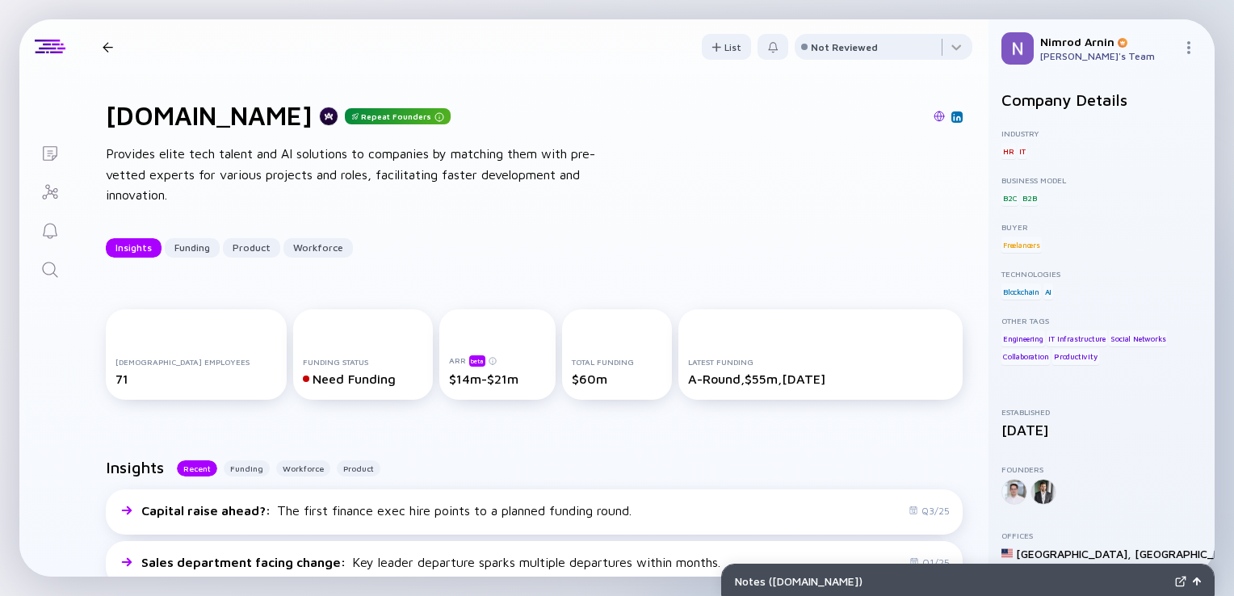
click at [44, 264] on icon "Search" at bounding box center [49, 269] width 19 height 19
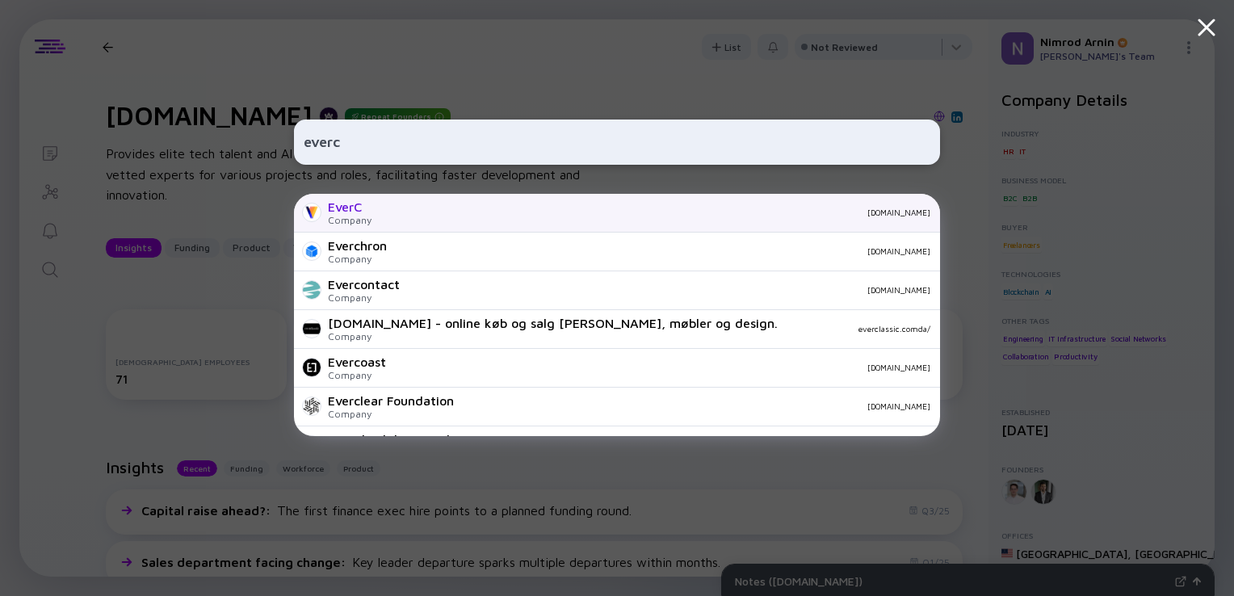
type input "everc"
click at [355, 224] on div "Company" at bounding box center [350, 220] width 44 height 12
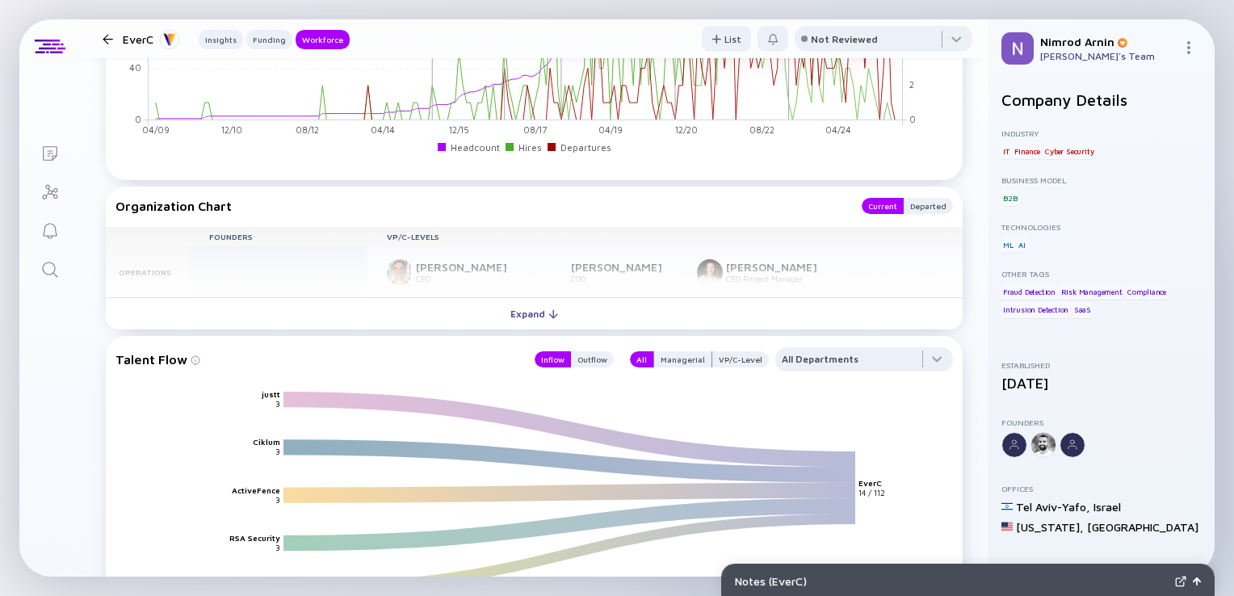
scroll to position [1794, 0]
